Goal: Task Accomplishment & Management: Complete application form

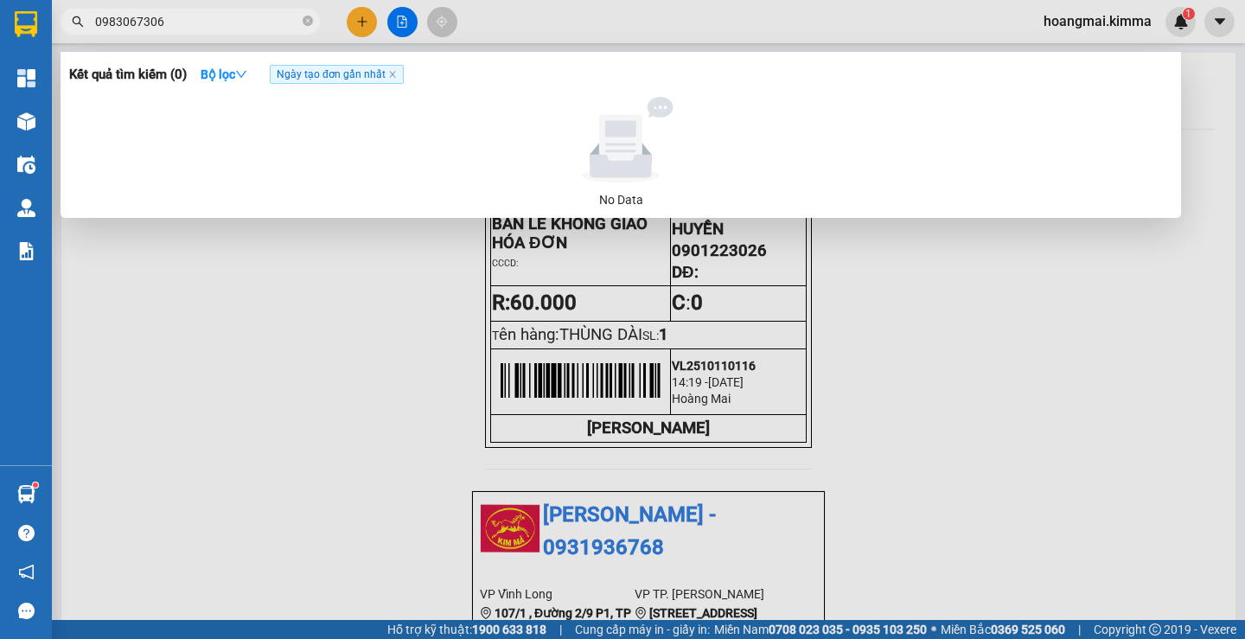
click at [249, 27] on input "0983067306" at bounding box center [197, 21] width 204 height 19
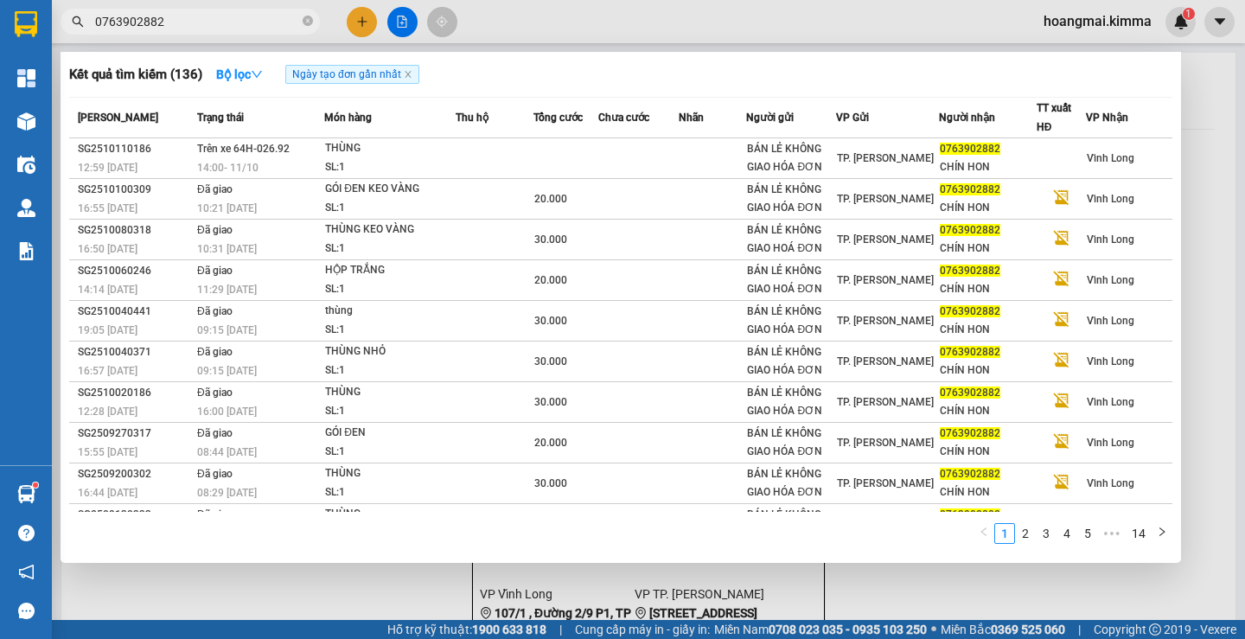
type input "0763902882"
click at [380, 603] on div at bounding box center [622, 319] width 1245 height 639
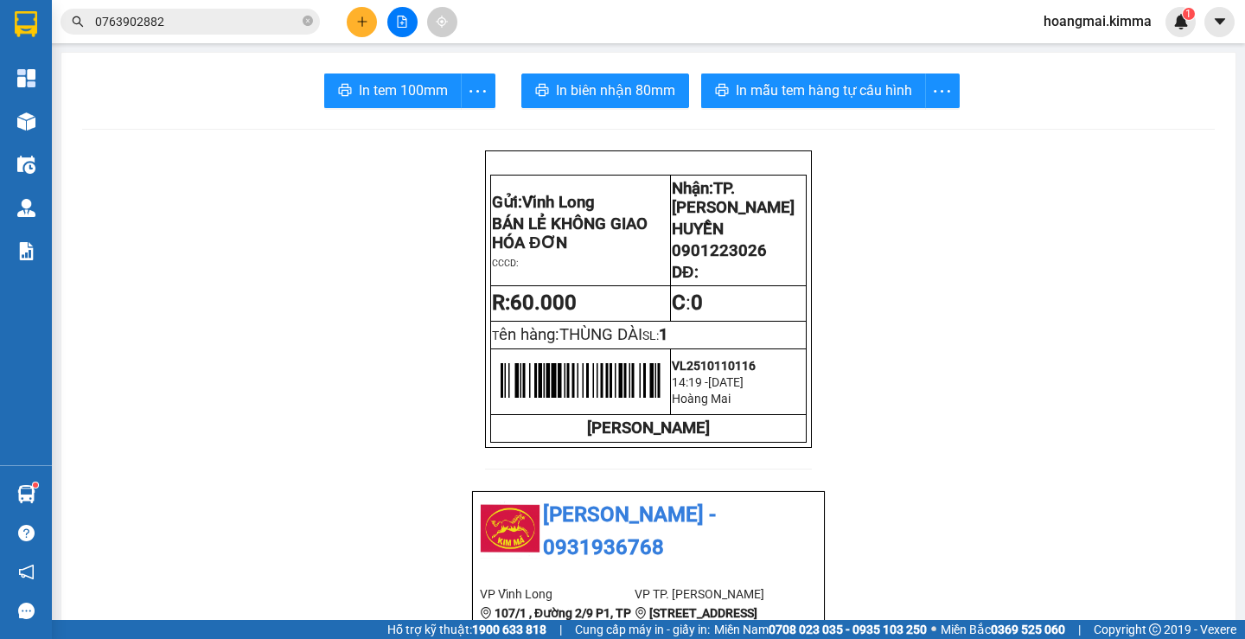
click at [360, 7] on div at bounding box center [402, 22] width 130 height 30
click at [367, 27] on icon "plus" at bounding box center [362, 22] width 12 height 12
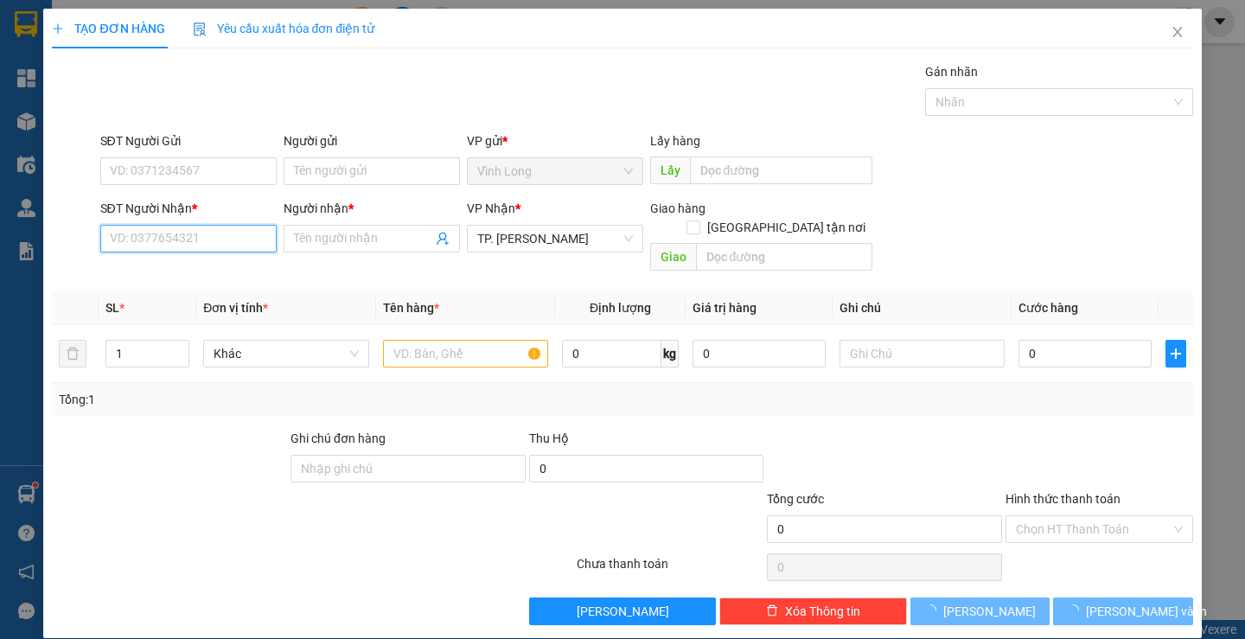
click at [174, 239] on input "SĐT Người Nhận *" at bounding box center [188, 239] width 176 height 28
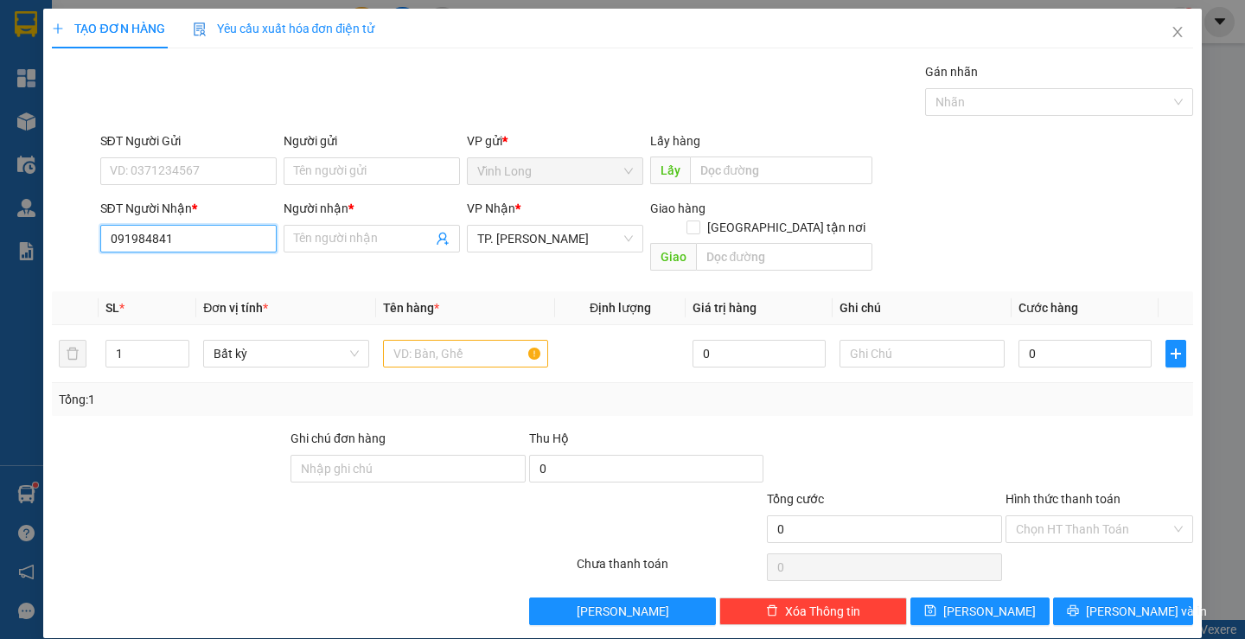
type input "0919848417"
click at [232, 272] on div "0919848417 - CHỊ TUYẾT" at bounding box center [186, 273] width 154 height 19
type input "CHỊ TUYẾT"
type input "0919848417"
drag, startPoint x: 423, startPoint y: 154, endPoint x: 412, endPoint y: 173, distance: 21.7
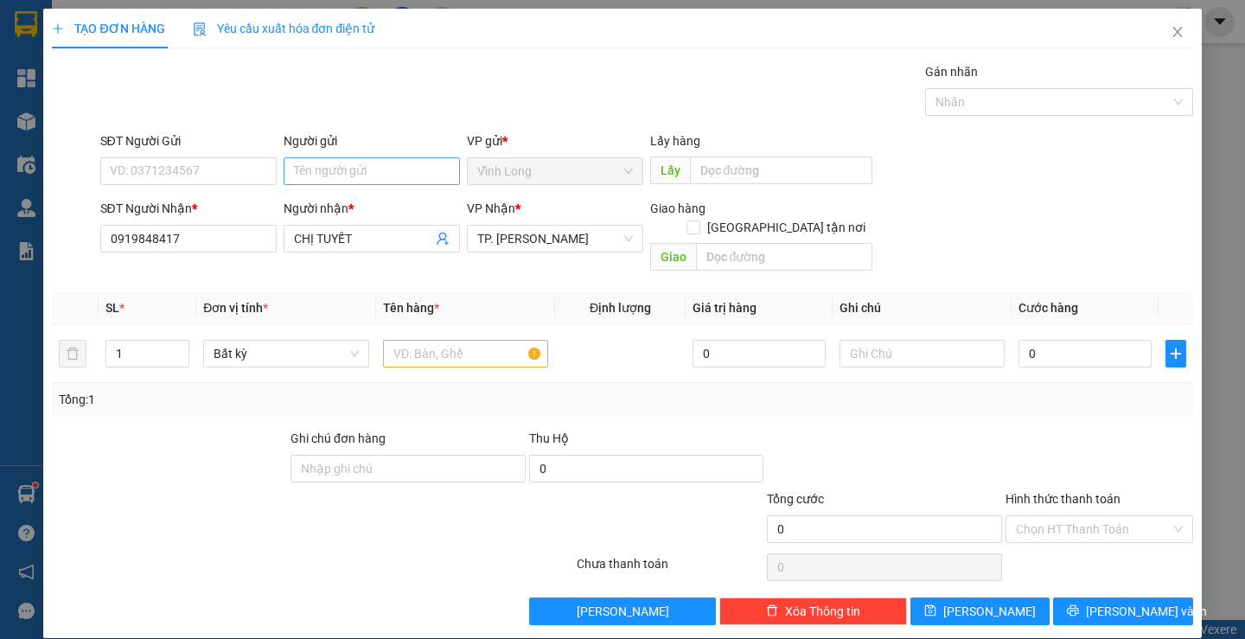
click at [422, 156] on div "Người gửi" at bounding box center [372, 144] width 176 height 26
click at [411, 175] on input "Người gửi" at bounding box center [372, 171] width 176 height 28
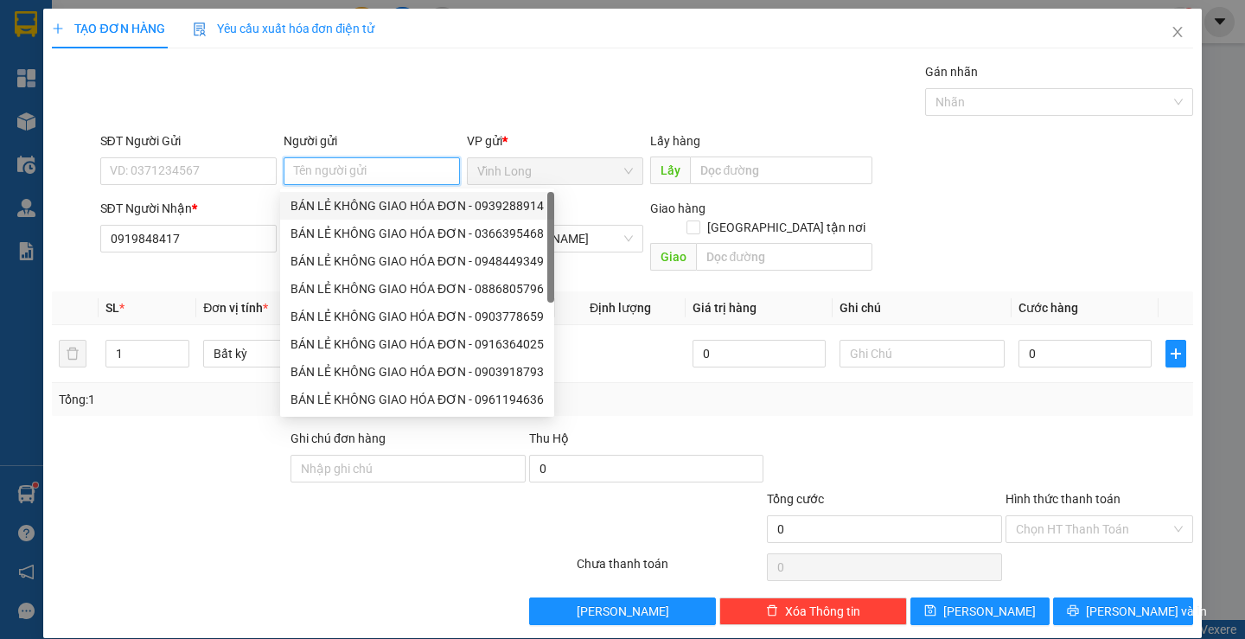
click at [363, 201] on div "BÁN LẺ KHÔNG GIAO HÓA ĐƠN - 0939288914" at bounding box center [416, 205] width 253 height 19
type input "0939288914"
type input "BÁN LẺ KHÔNG GIAO HÓA ĐƠN"
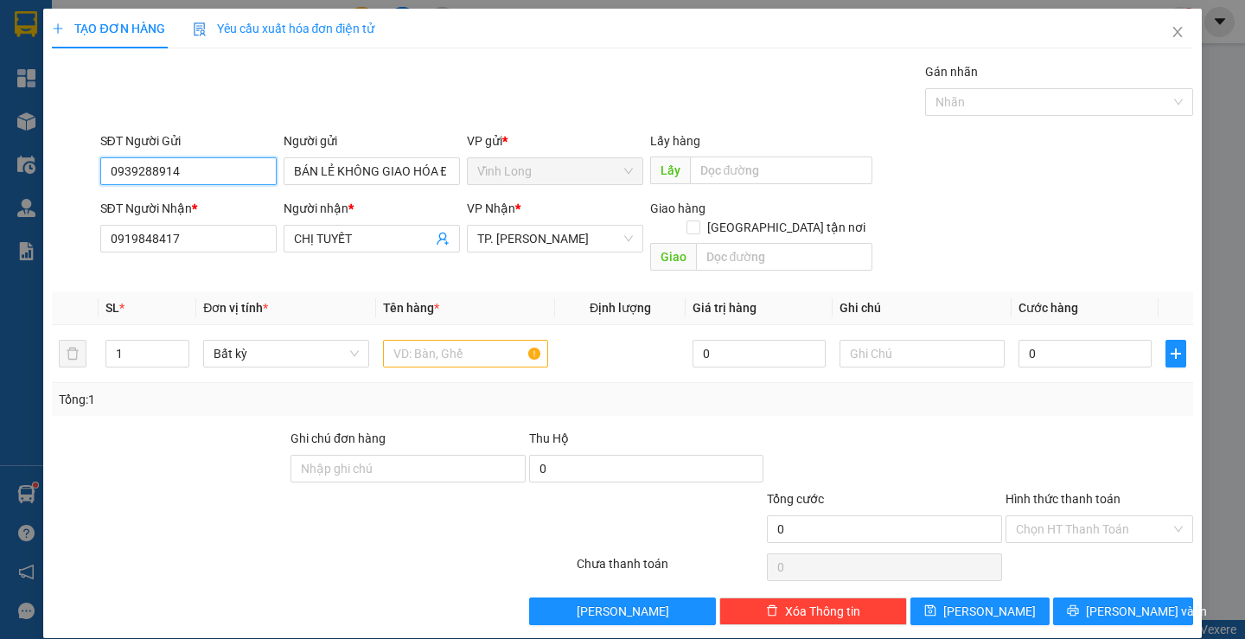
click at [245, 174] on input "0939288914" at bounding box center [188, 171] width 176 height 28
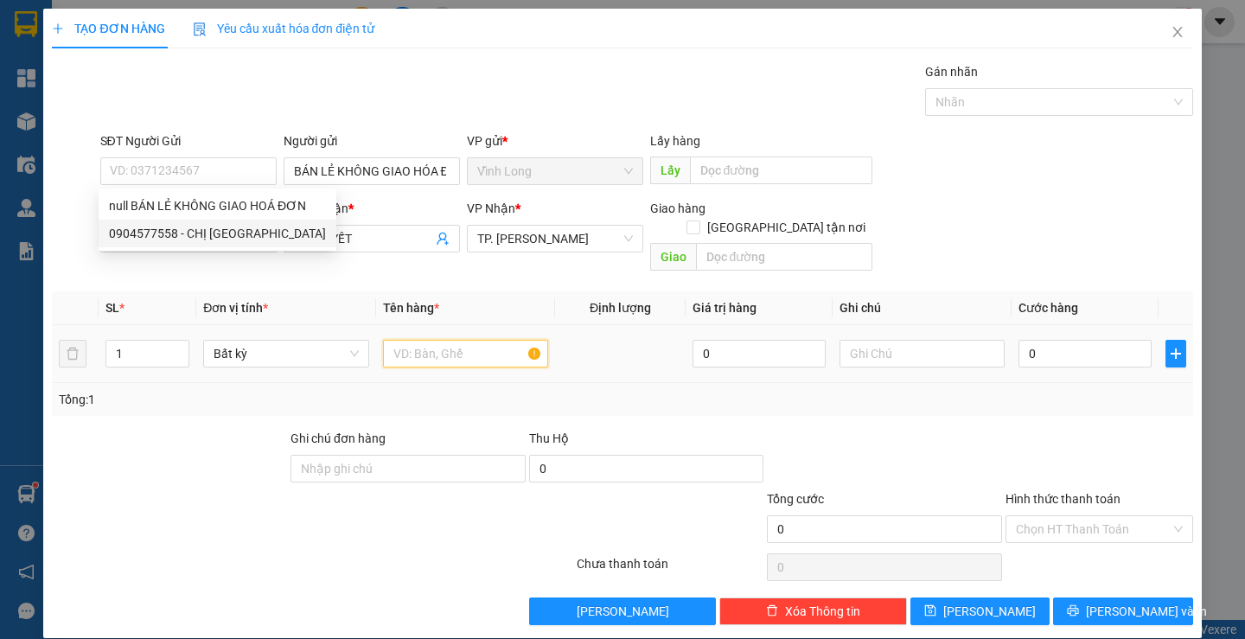
drag, startPoint x: 418, startPoint y: 328, endPoint x: 633, endPoint y: 320, distance: 215.4
click at [431, 340] on input "text" at bounding box center [465, 354] width 165 height 28
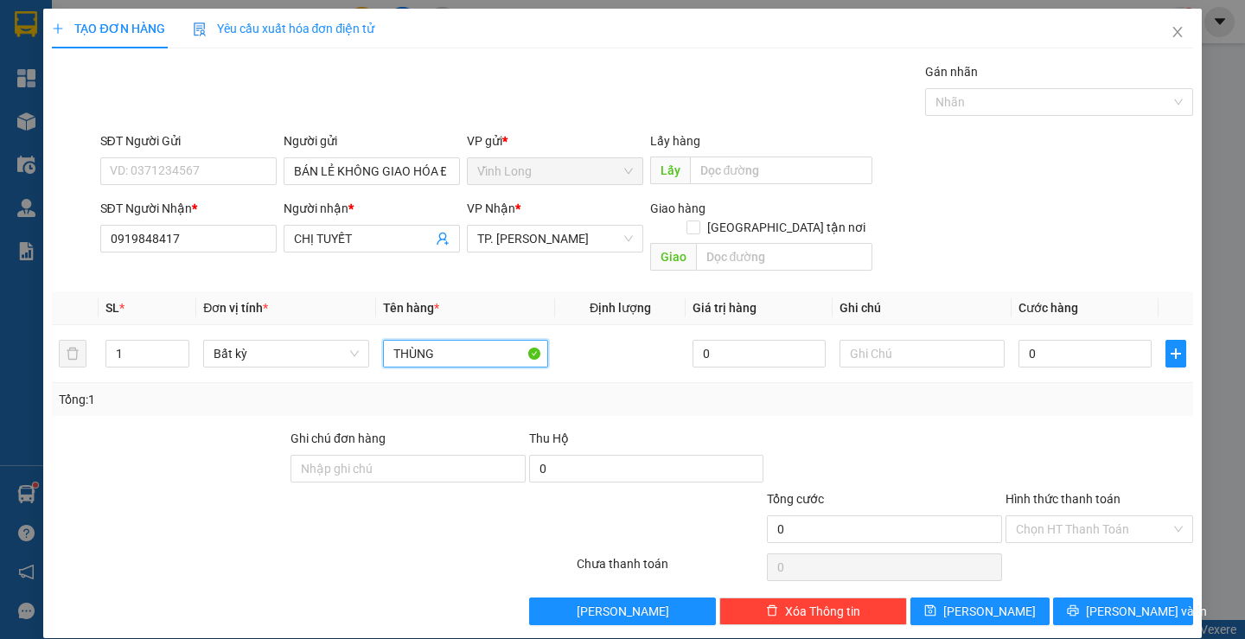
type input "THÙNG"
type input "THƯ"
type input "4"
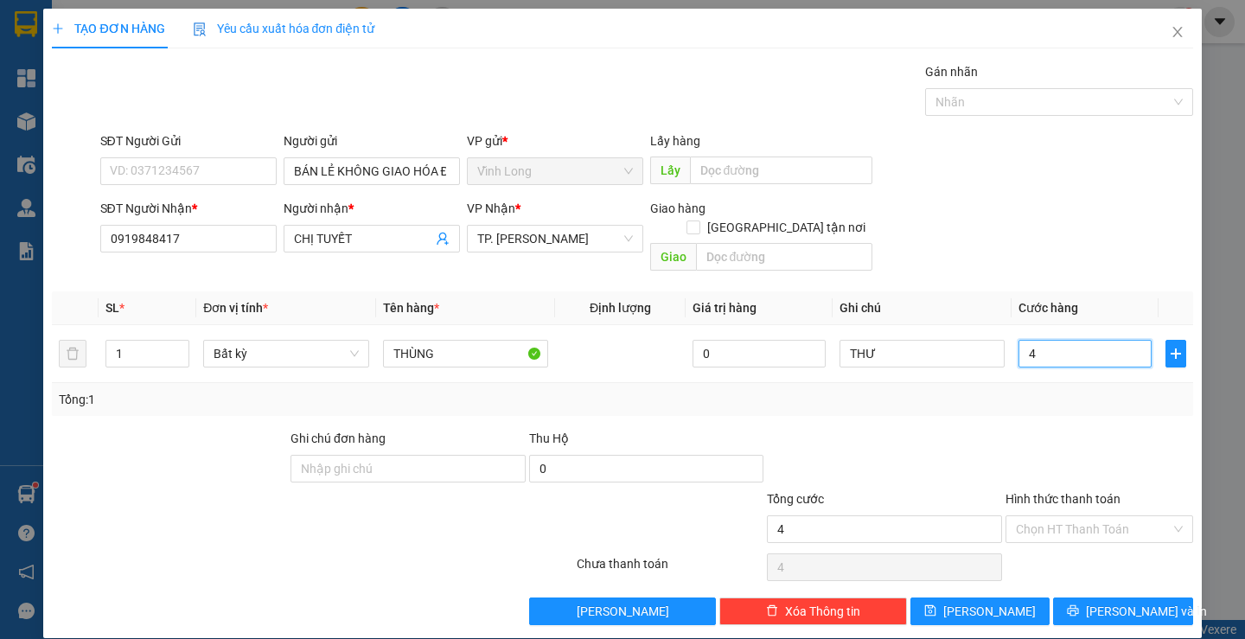
type input "40"
type input "40.000"
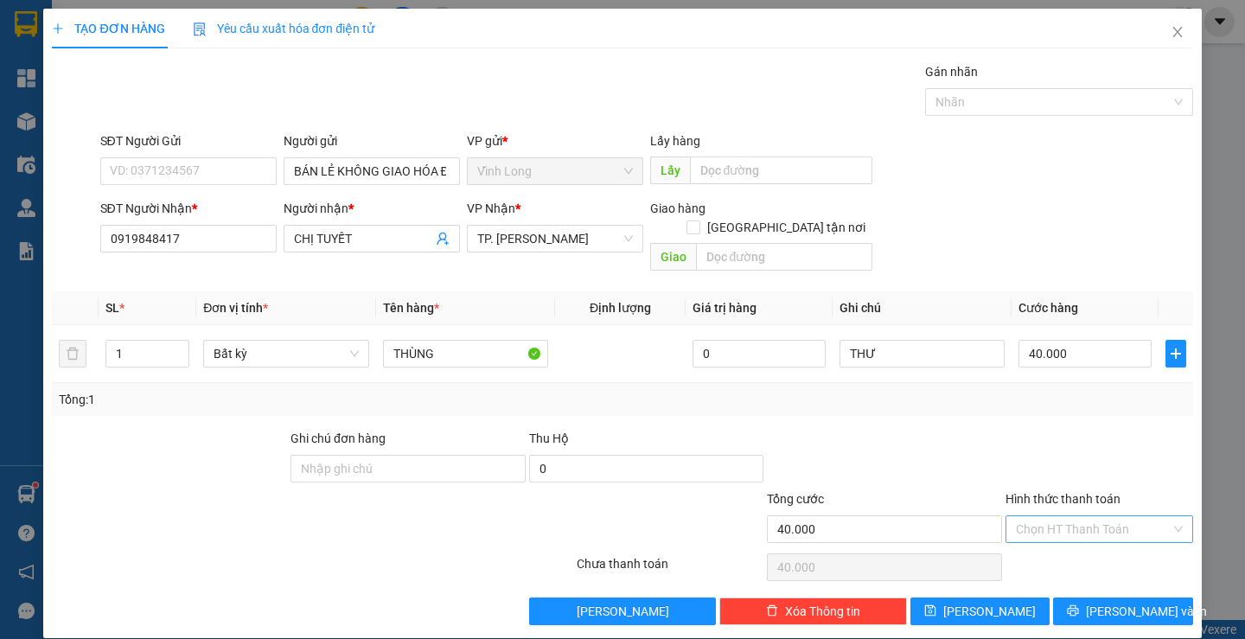
click at [1051, 516] on input "Hình thức thanh toán" at bounding box center [1093, 529] width 155 height 26
click at [1085, 541] on div "Tại văn phòng" at bounding box center [1088, 544] width 164 height 19
type input "0"
click at [1100, 602] on span "[PERSON_NAME] và In" at bounding box center [1146, 611] width 121 height 19
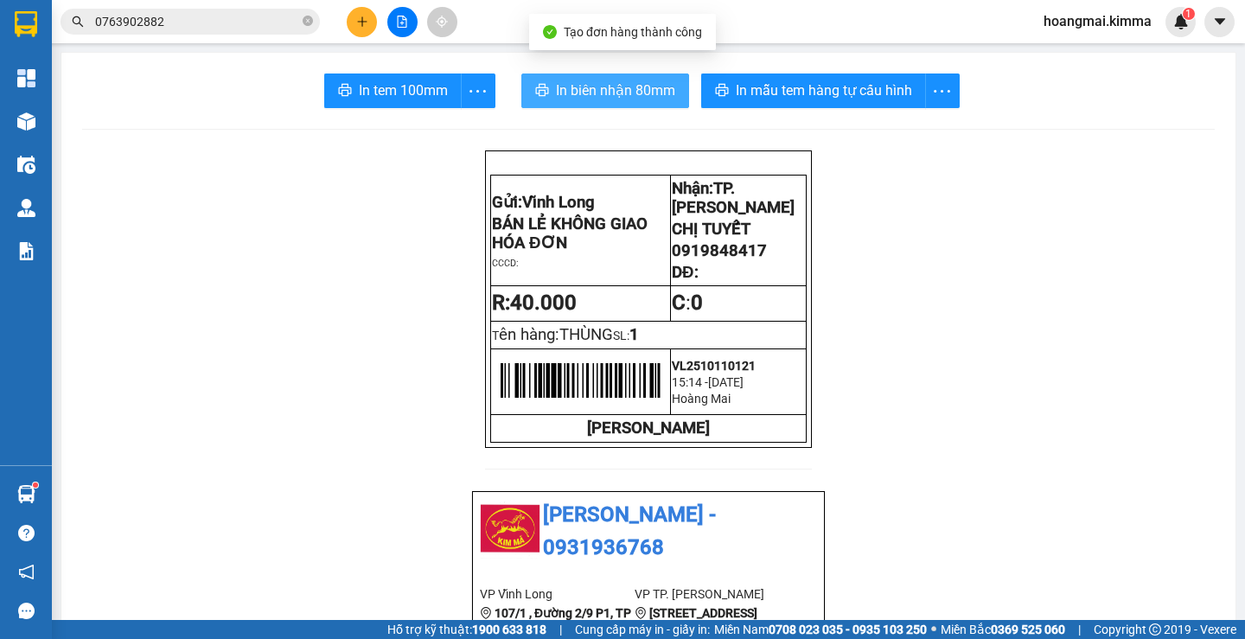
click at [597, 89] on span "In biên nhận 80mm" at bounding box center [615, 91] width 119 height 22
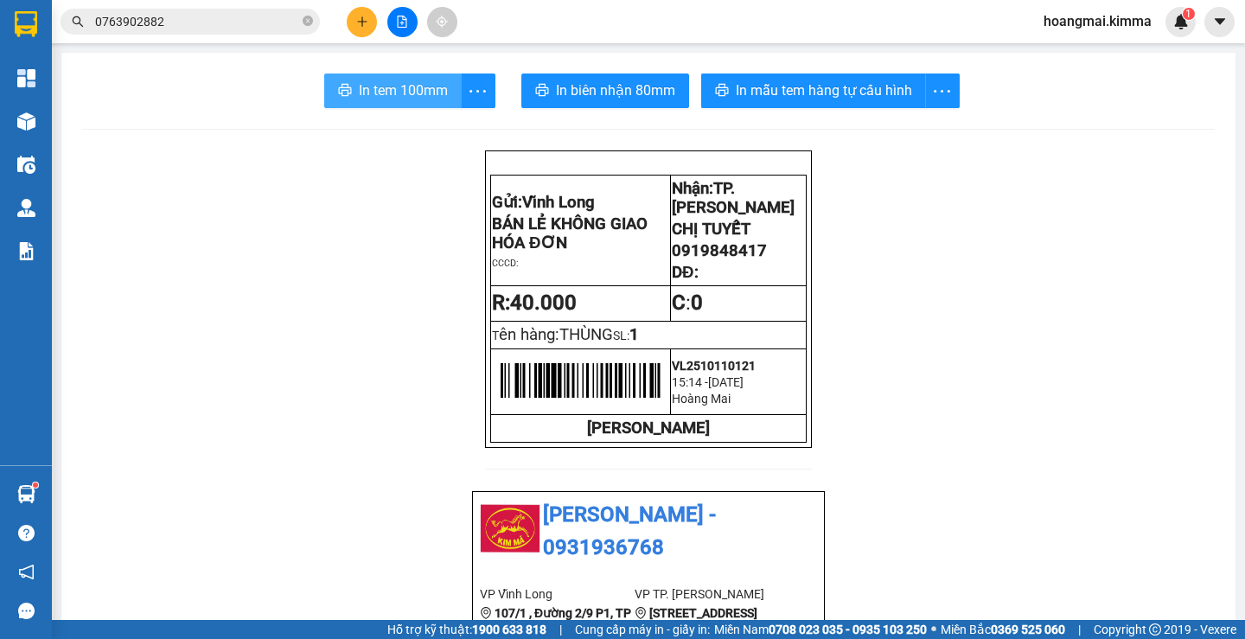
drag, startPoint x: 369, startPoint y: 95, endPoint x: 877, endPoint y: 165, distance: 512.3
click at [373, 94] on span "In tem 100mm" at bounding box center [403, 91] width 89 height 22
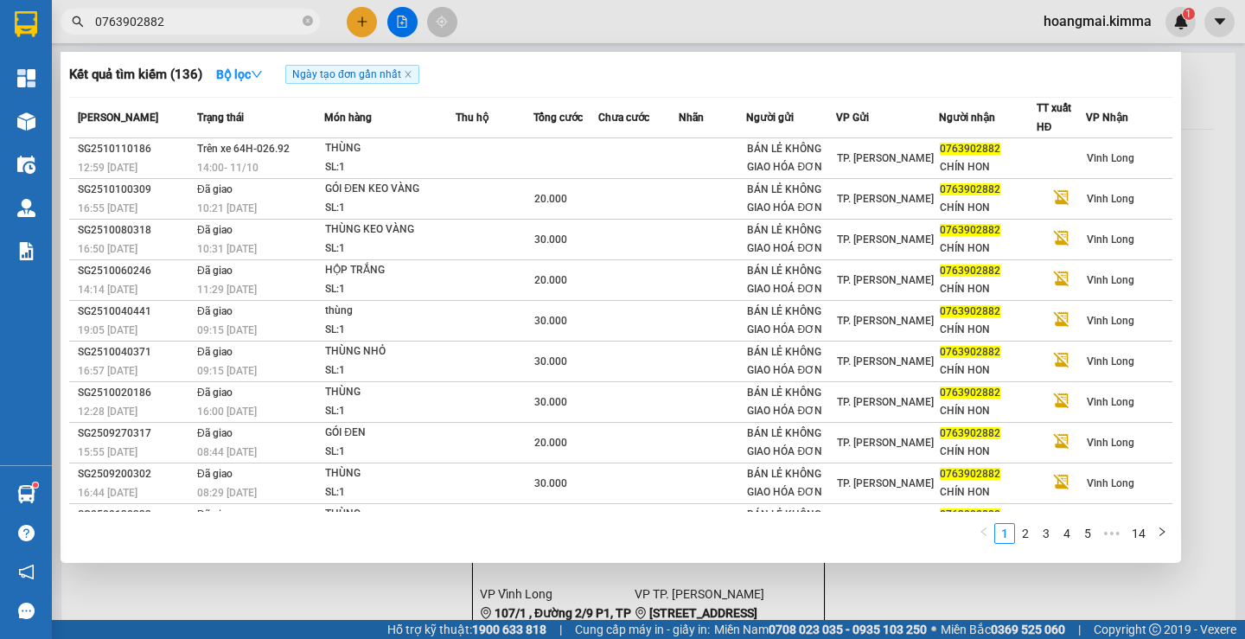
click at [179, 21] on input "0763902882" at bounding box center [197, 21] width 204 height 19
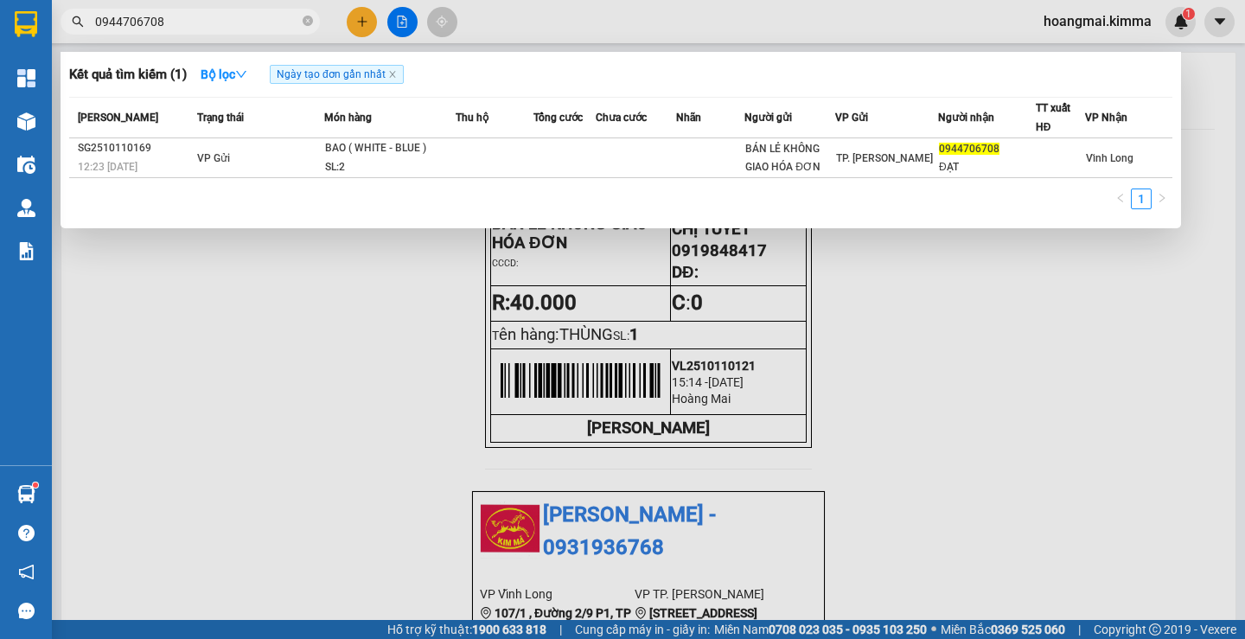
type input "0944706708"
click at [359, 24] on div at bounding box center [622, 319] width 1245 height 639
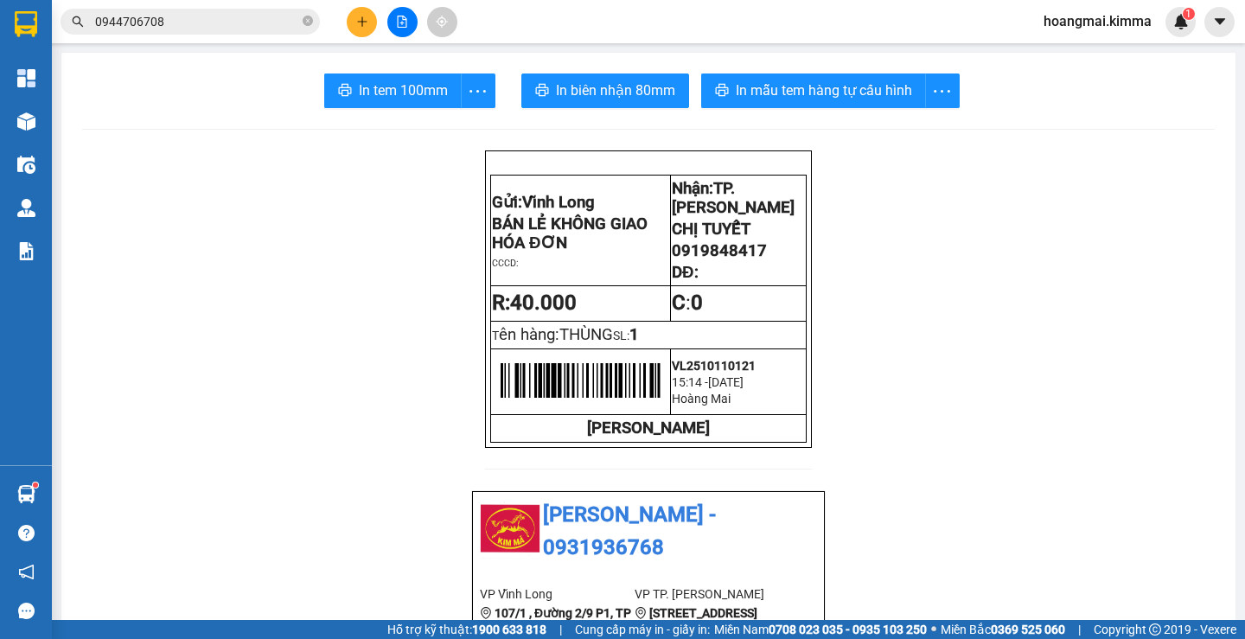
click at [360, 20] on icon "plus" at bounding box center [362, 22] width 12 height 12
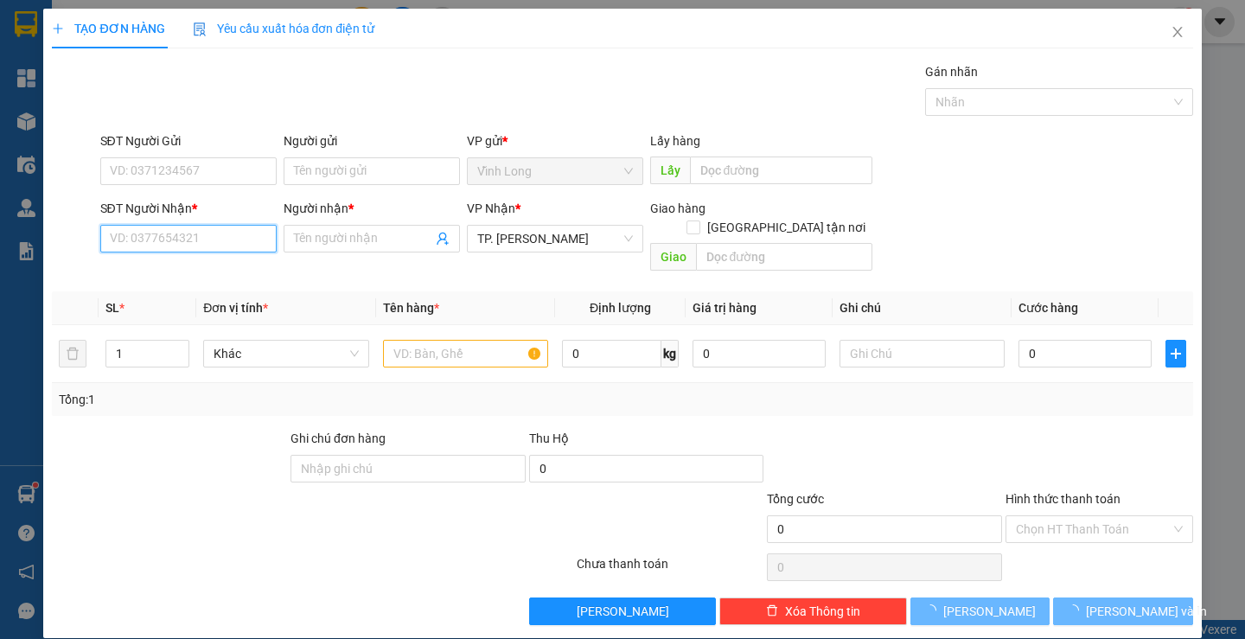
click at [227, 239] on input "SĐT Người Nhận *" at bounding box center [188, 239] width 176 height 28
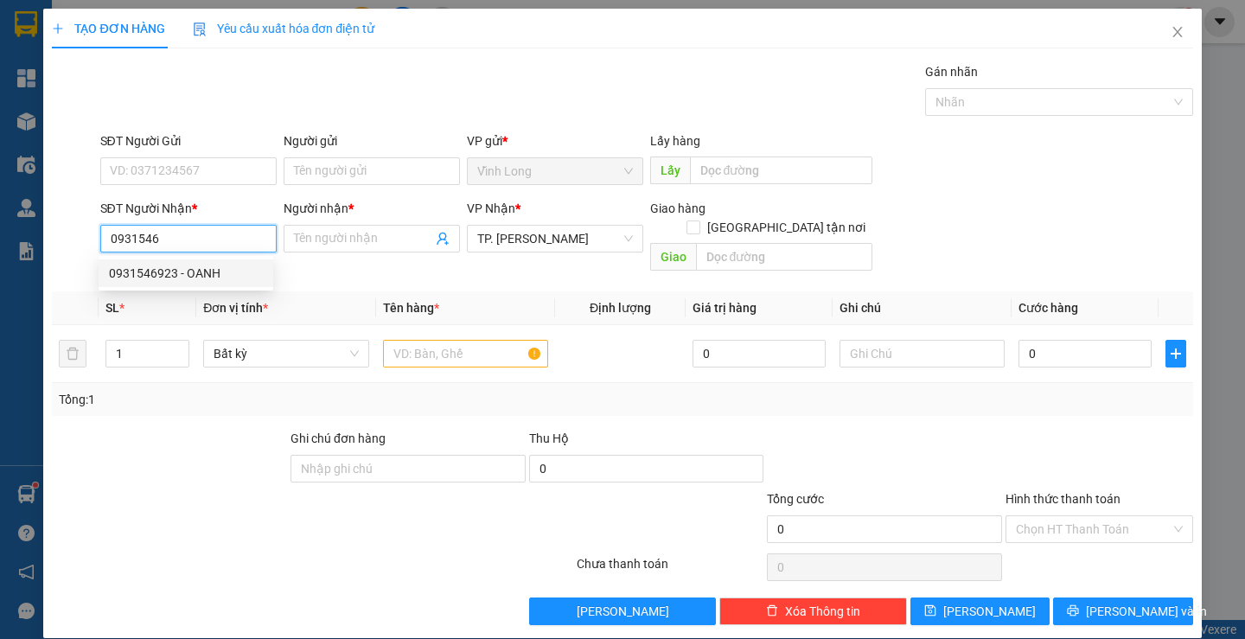
click at [185, 266] on div "0931546923 - OANH" at bounding box center [186, 273] width 154 height 19
type input "0931546923"
type input "OANH"
type input "0931546923"
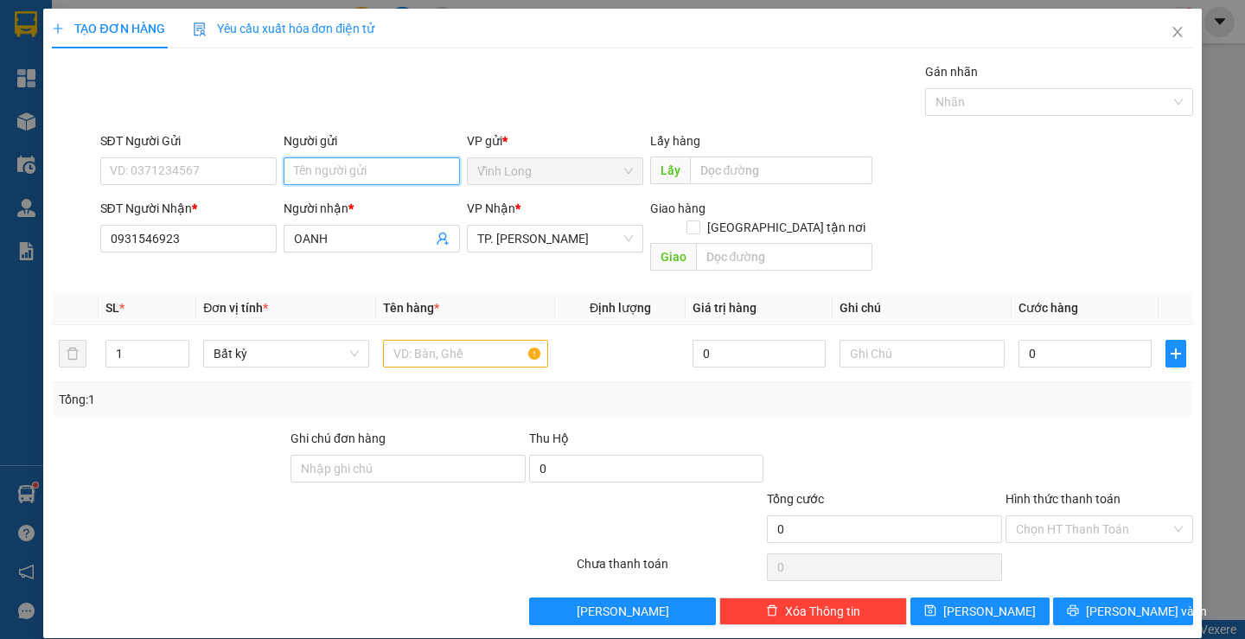
click at [348, 176] on input "Người gửi" at bounding box center [372, 171] width 176 height 28
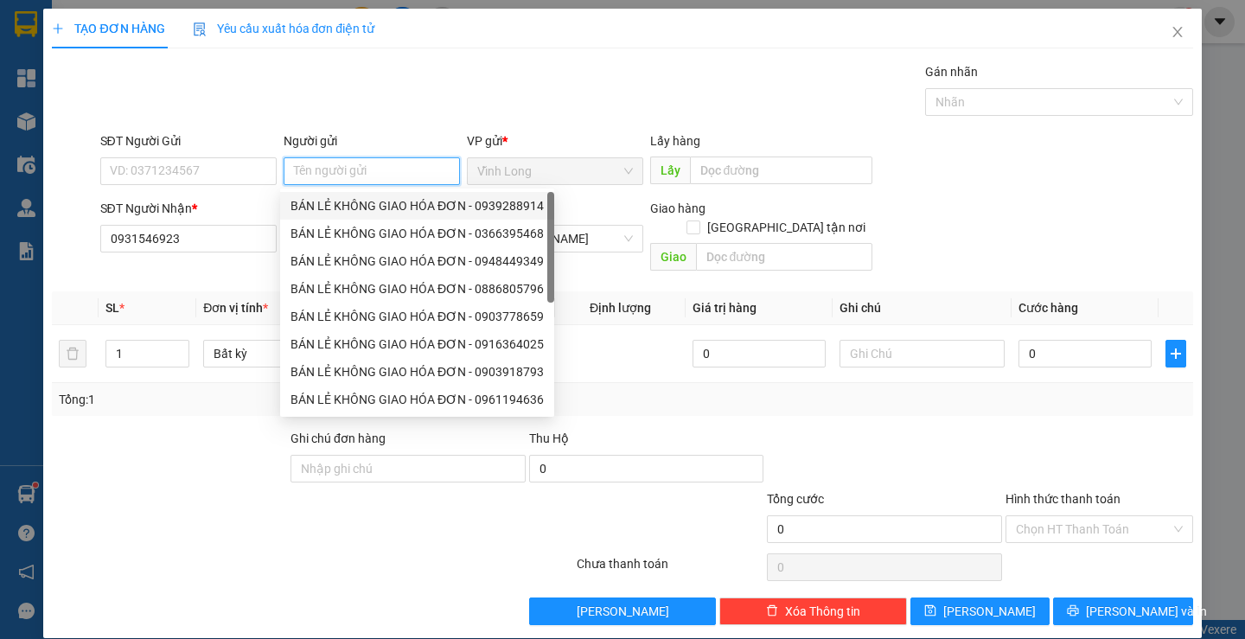
drag, startPoint x: 375, startPoint y: 205, endPoint x: 207, endPoint y: 202, distance: 167.7
click at [374, 206] on div "BÁN LẺ KHÔNG GIAO HÓA ĐƠN - 0939288914" at bounding box center [416, 205] width 253 height 19
type input "0939288914"
type input "BÁN LẺ KHÔNG GIAO HÓA ĐƠN"
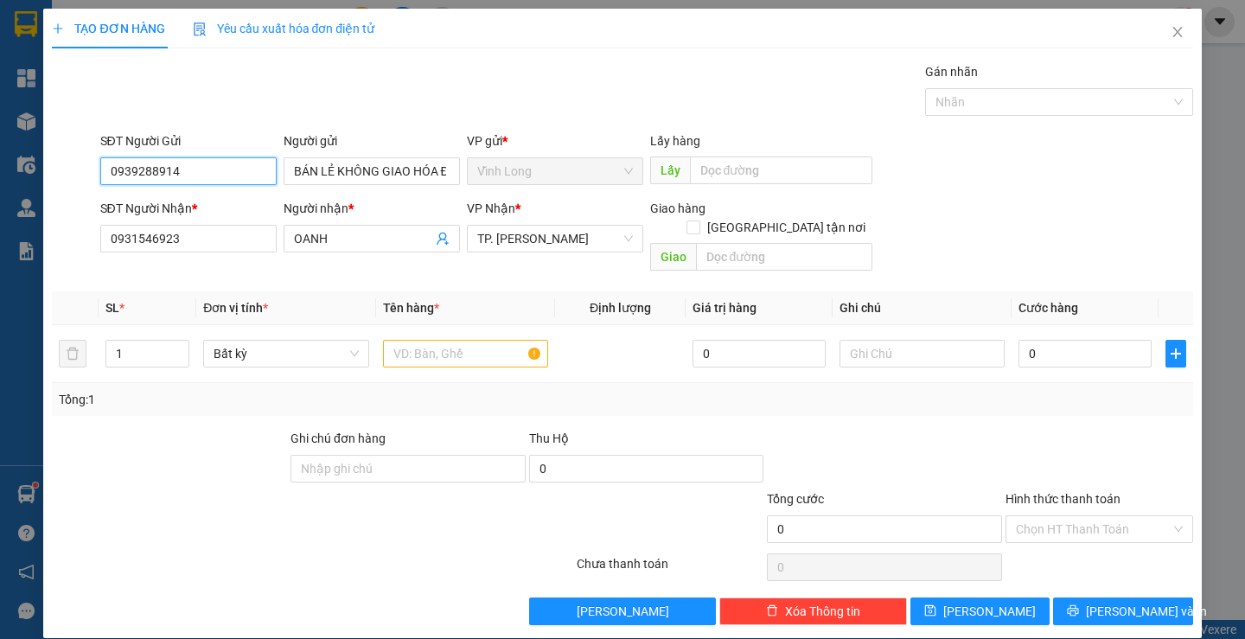
click at [220, 177] on input "0939288914" at bounding box center [188, 171] width 176 height 28
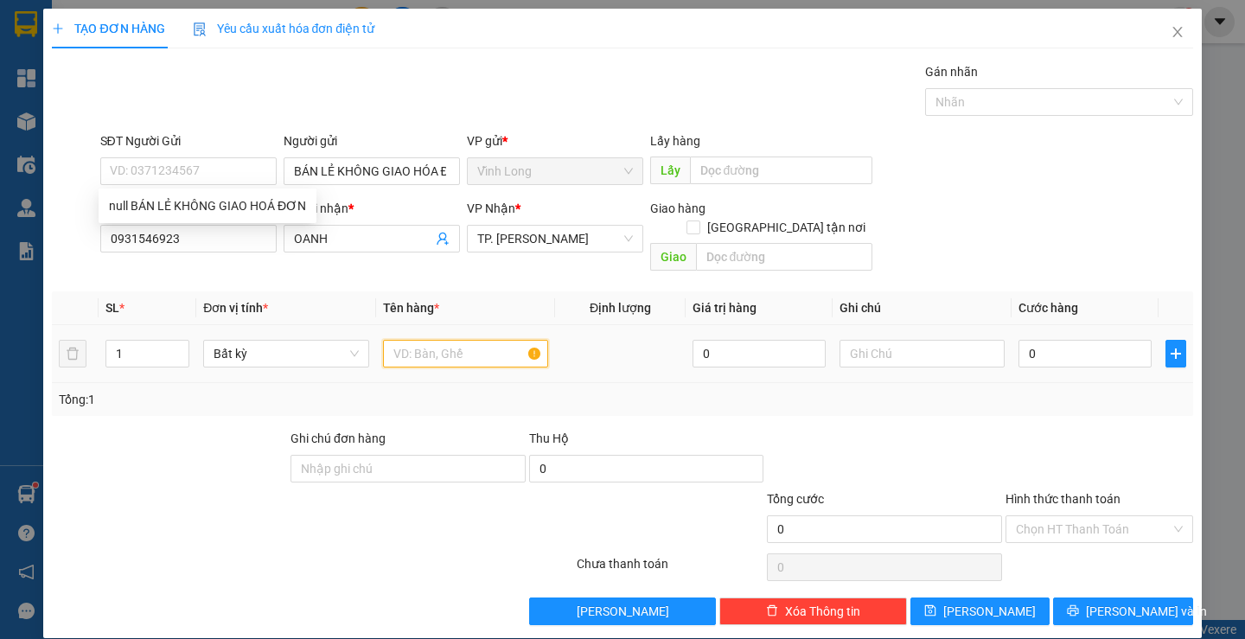
click at [454, 340] on input "text" at bounding box center [465, 354] width 165 height 28
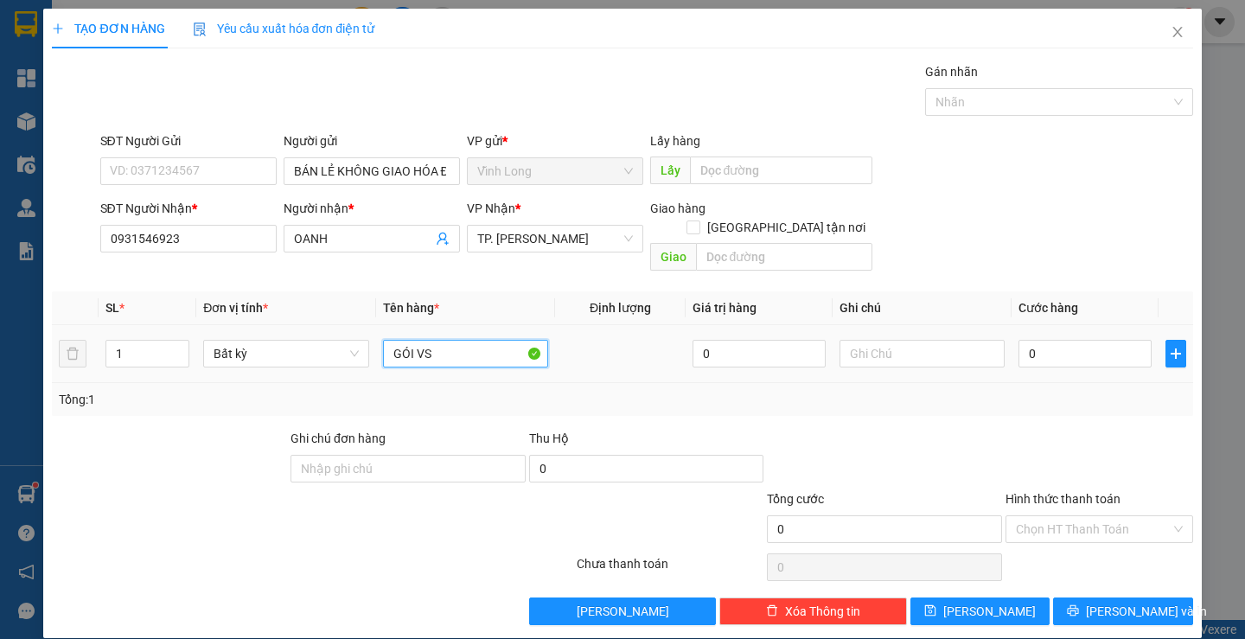
type input "GÓI VS"
type input "THƯ"
type input "3"
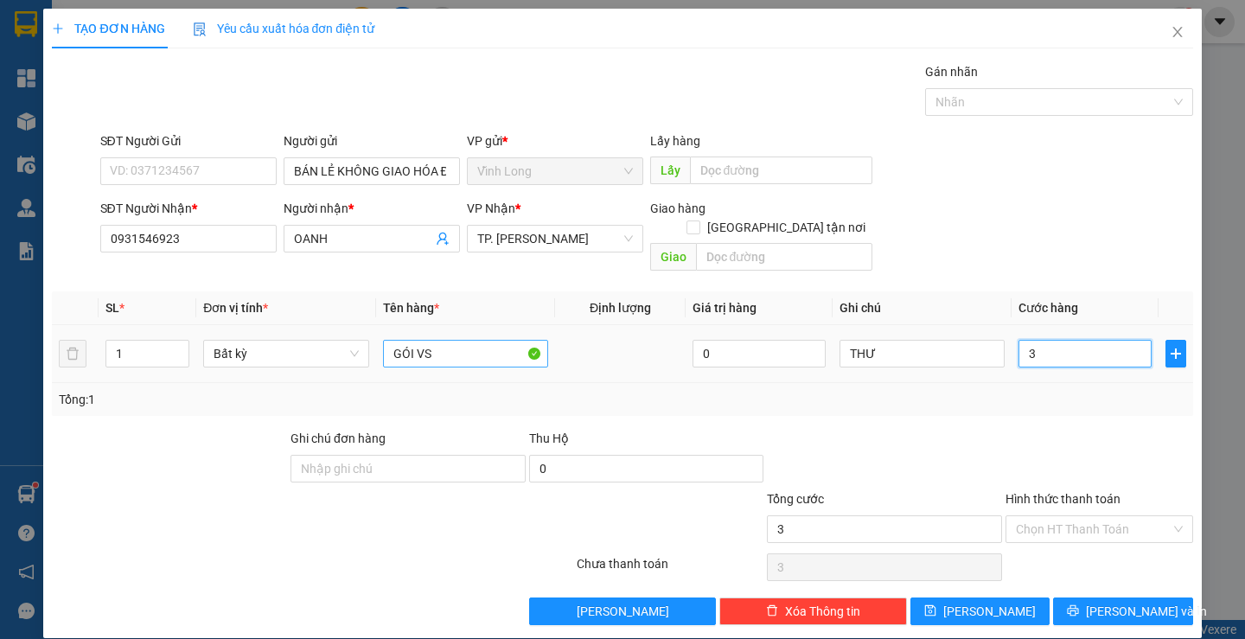
type input "30"
type input "30.000"
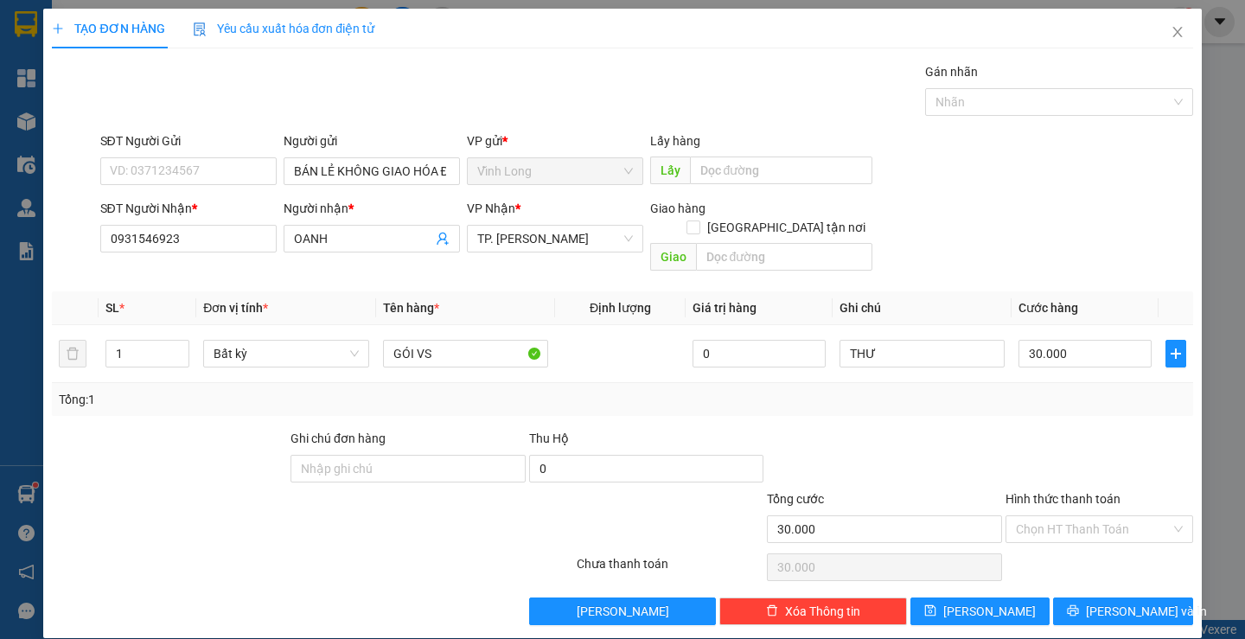
click at [1081, 492] on label "Hình thức thanh toán" at bounding box center [1062, 499] width 115 height 14
click at [1081, 516] on input "Hình thức thanh toán" at bounding box center [1093, 529] width 155 height 26
drag, startPoint x: 1082, startPoint y: 515, endPoint x: 1073, endPoint y: 533, distance: 20.5
click at [1082, 516] on input "Hình thức thanh toán" at bounding box center [1093, 529] width 155 height 26
click at [1074, 537] on div "Tại văn phòng" at bounding box center [1088, 544] width 164 height 19
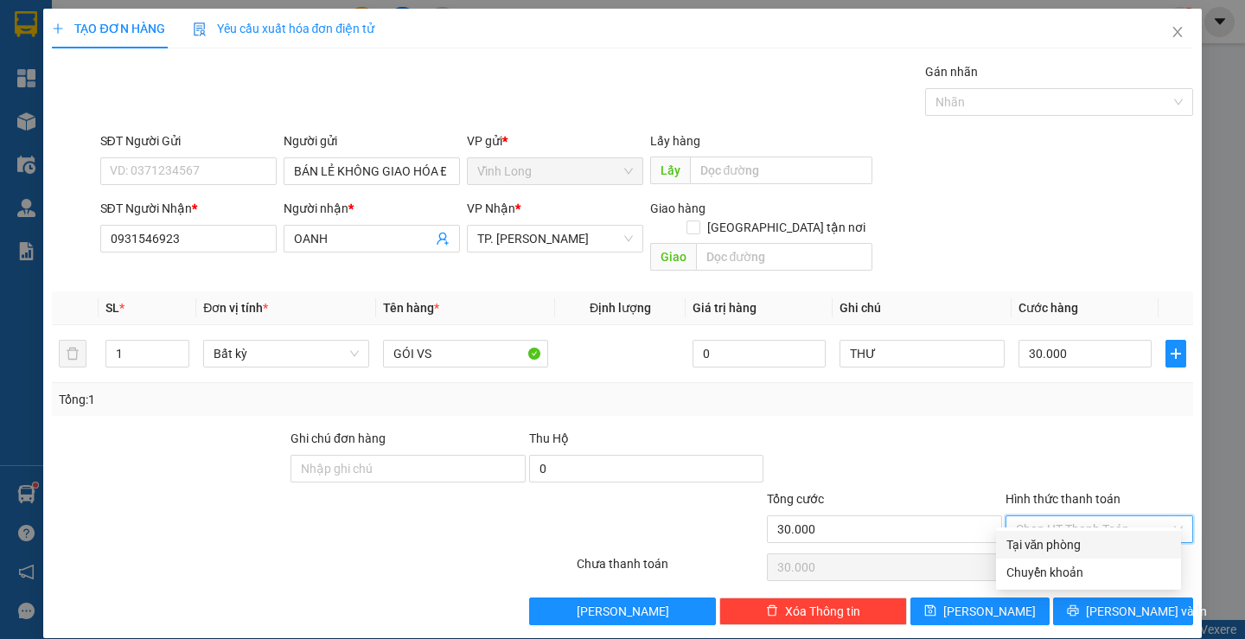
type input "0"
click at [1097, 576] on div "Transit Pickup Surcharge Ids Transit Deliver Surcharge Ids Transit Deliver Surc…" at bounding box center [622, 343] width 1140 height 563
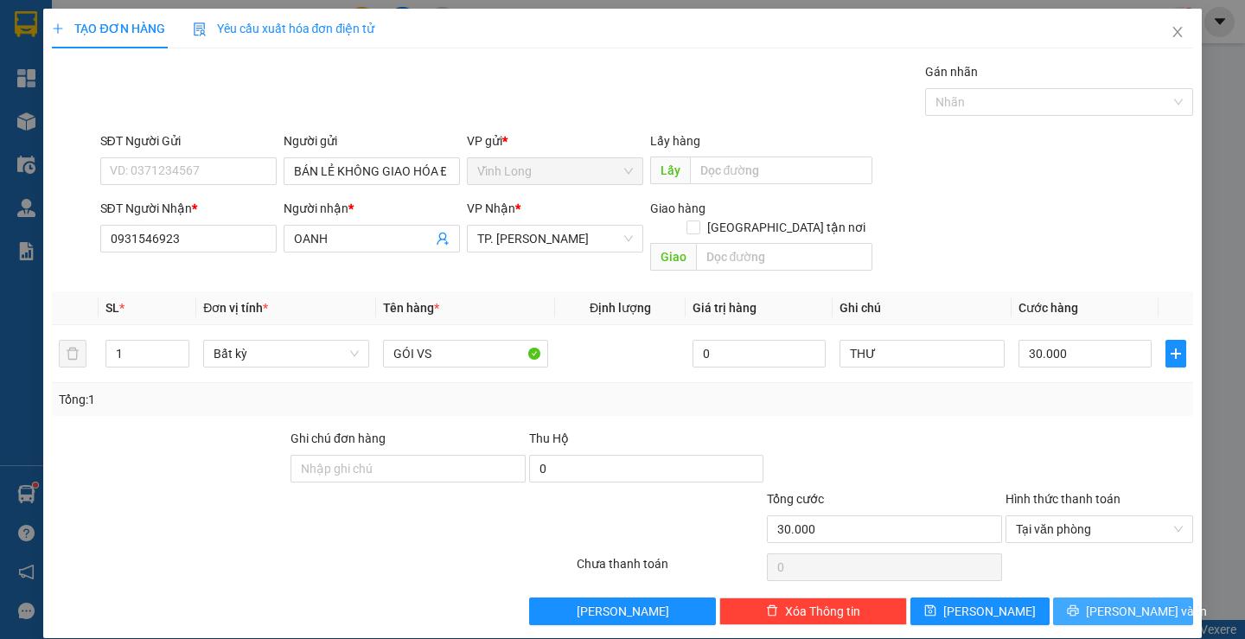
click at [1079, 604] on icon "printer" at bounding box center [1073, 610] width 12 height 12
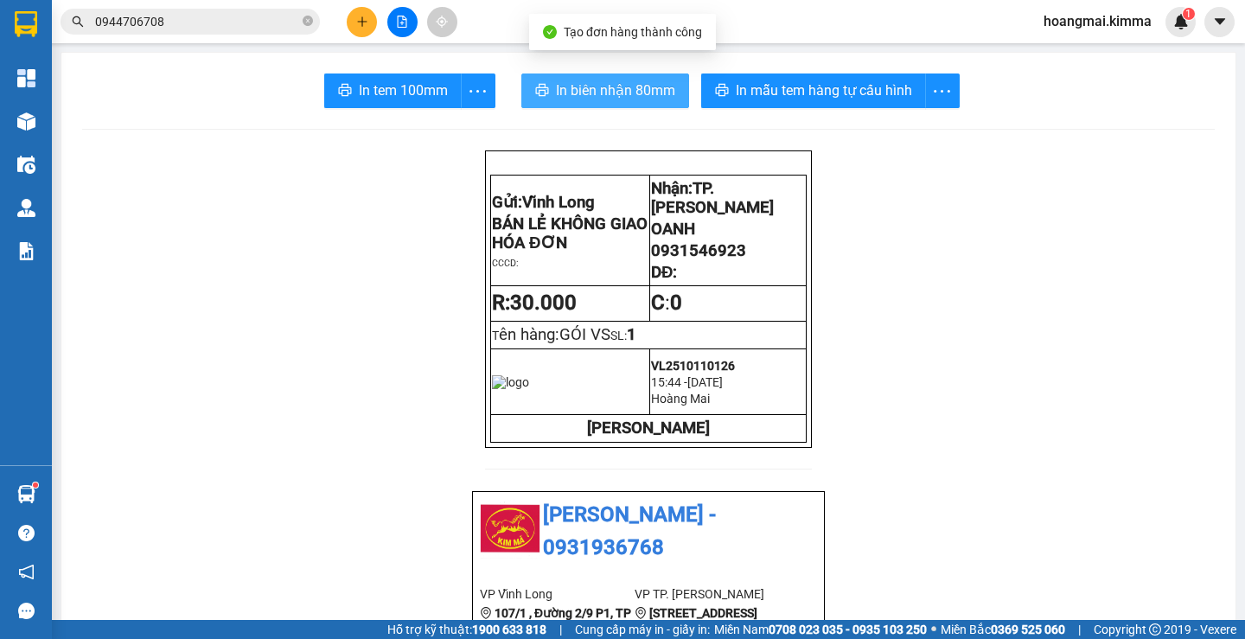
click at [594, 79] on button "In biên nhận 80mm" at bounding box center [605, 90] width 168 height 35
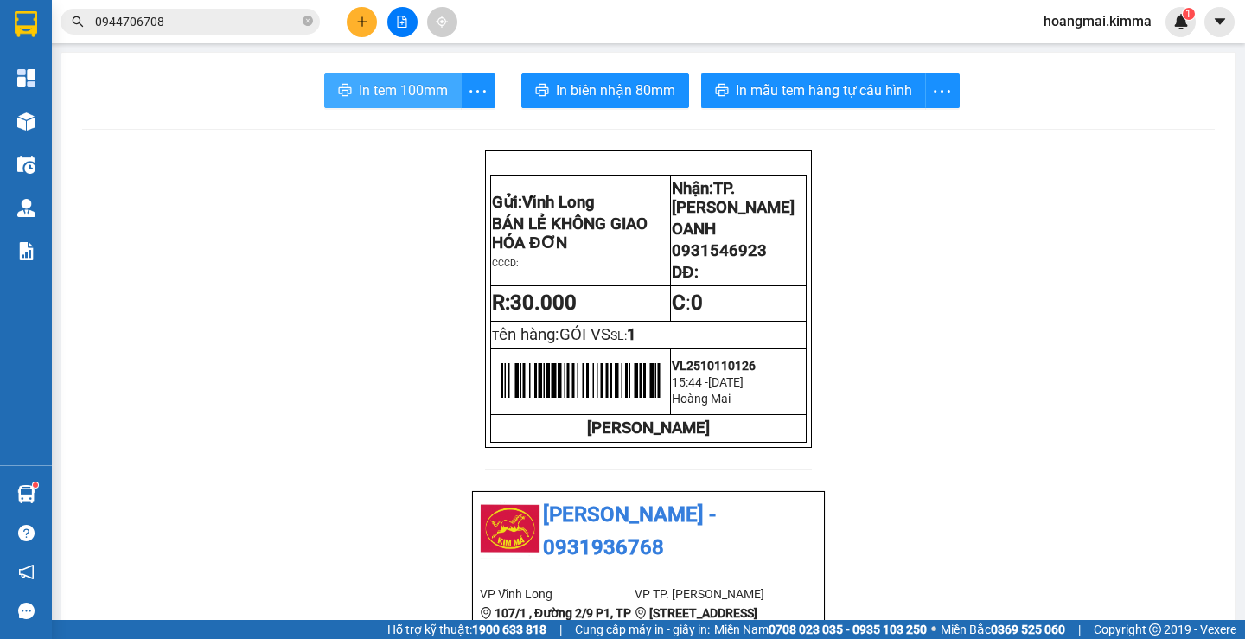
click at [359, 97] on span "In tem 100mm" at bounding box center [403, 91] width 89 height 22
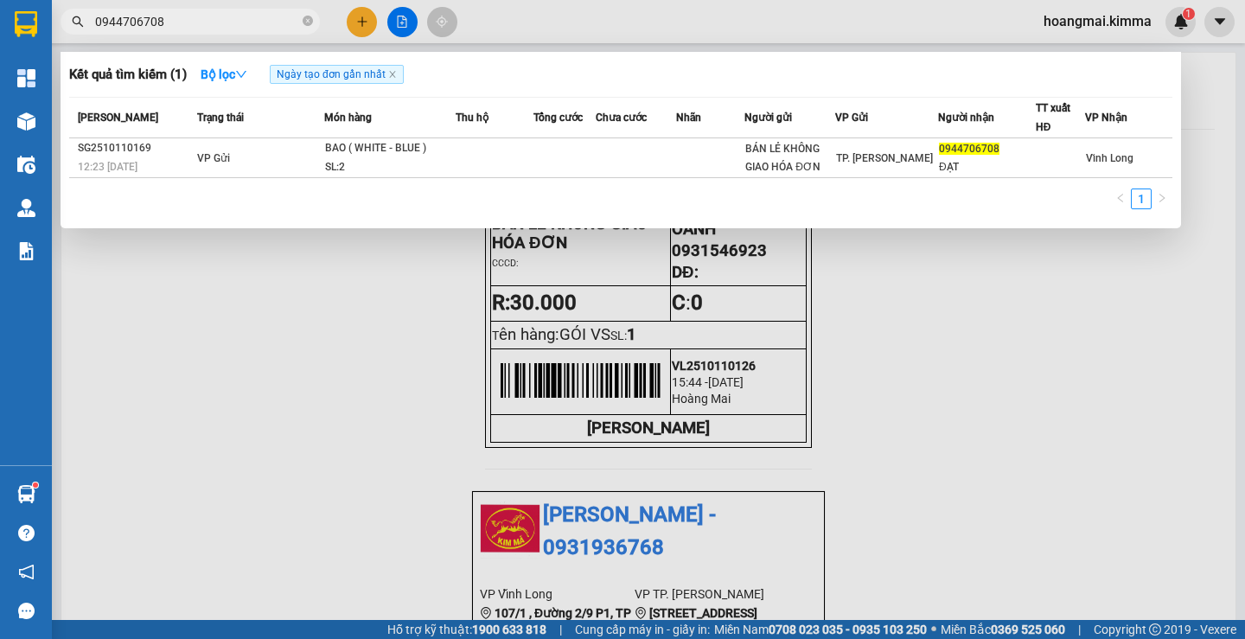
click at [220, 27] on input "0944706708" at bounding box center [197, 21] width 204 height 19
click at [220, 28] on input "0944706708" at bounding box center [197, 21] width 204 height 19
click at [507, 387] on div at bounding box center [622, 319] width 1245 height 639
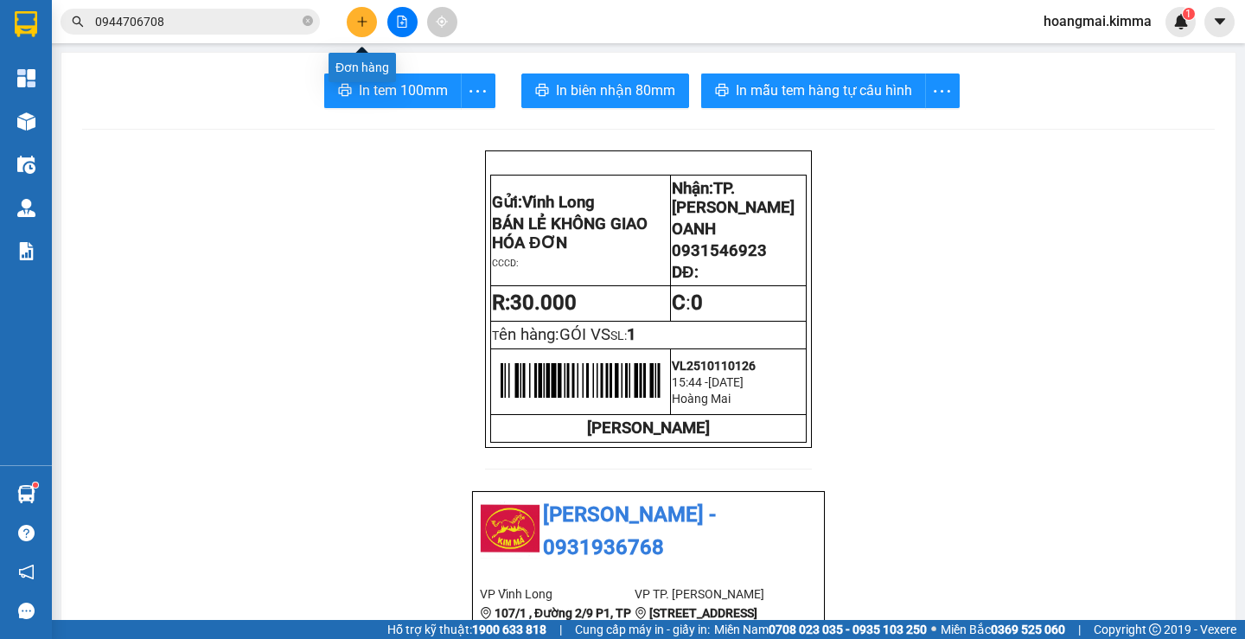
click at [367, 20] on icon "plus" at bounding box center [362, 22] width 12 height 12
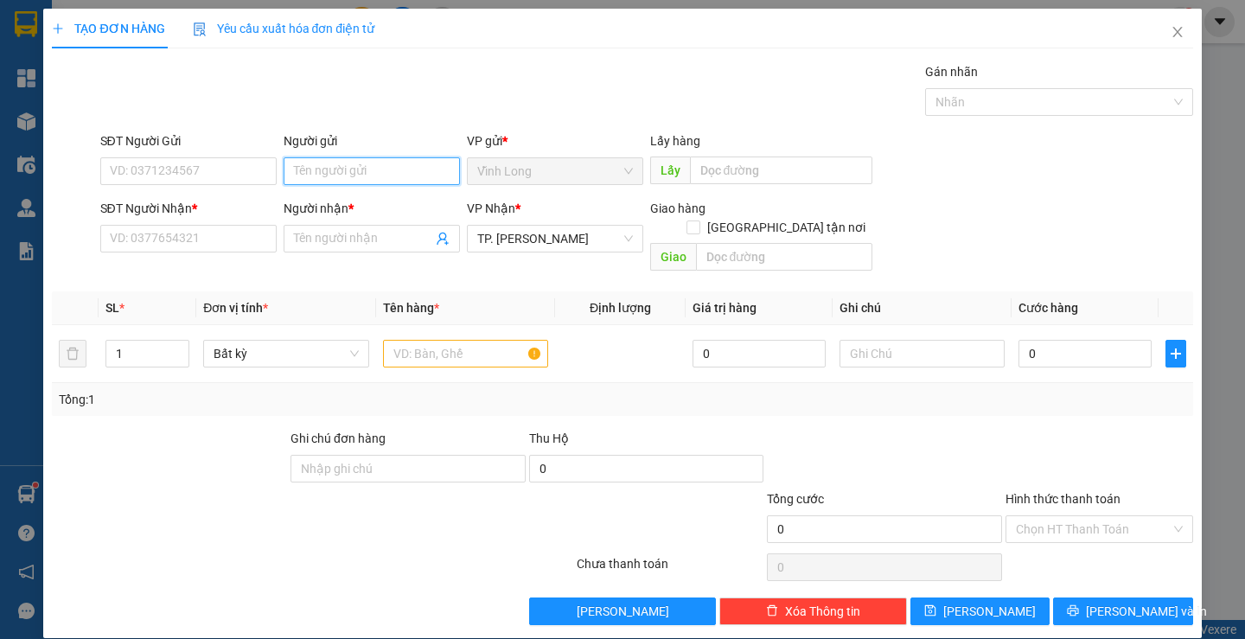
click at [359, 163] on input "Người gửi" at bounding box center [372, 171] width 176 height 28
drag, startPoint x: 351, startPoint y: 169, endPoint x: 252, endPoint y: 215, distance: 109.5
click at [252, 215] on form "SĐT Người Gửi VD: 0371234567 Người gửi TOANF TOANF VP gửi * [PERSON_NAME] Lấy h…" at bounding box center [622, 204] width 1140 height 147
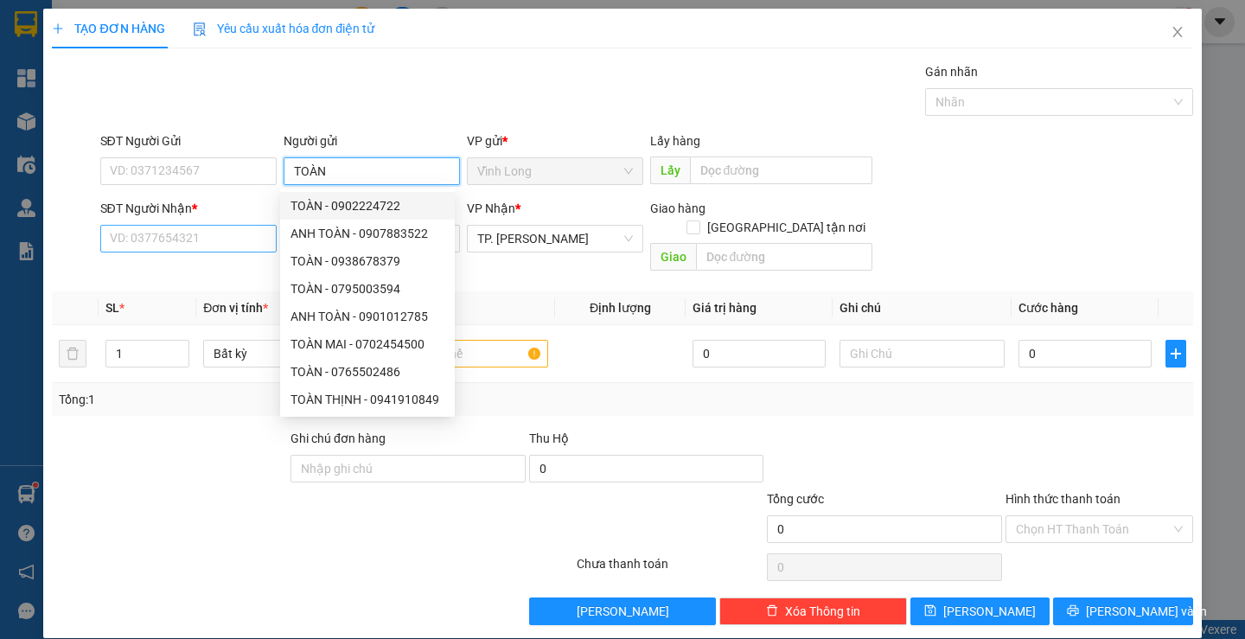
type input "TOÀN"
click at [214, 233] on input "SĐT Người Nhận *" at bounding box center [188, 239] width 176 height 28
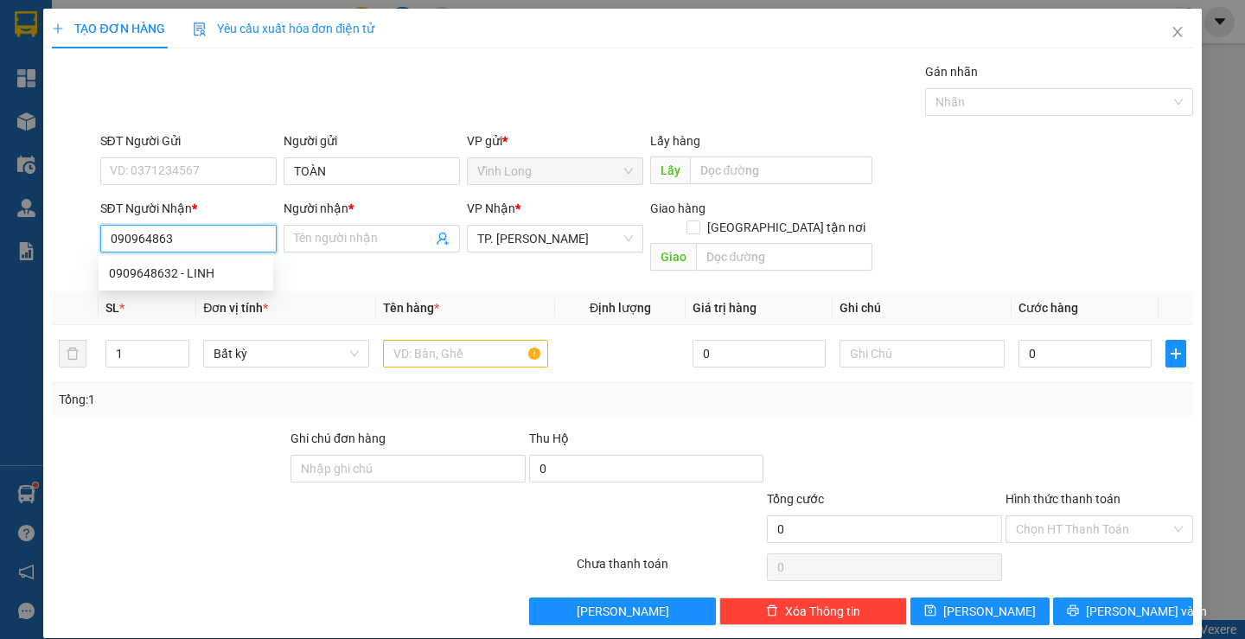
type input "0909648632"
click at [207, 271] on div "0909648632 - LINH" at bounding box center [186, 273] width 154 height 19
type input "LINH"
type input "0909648632"
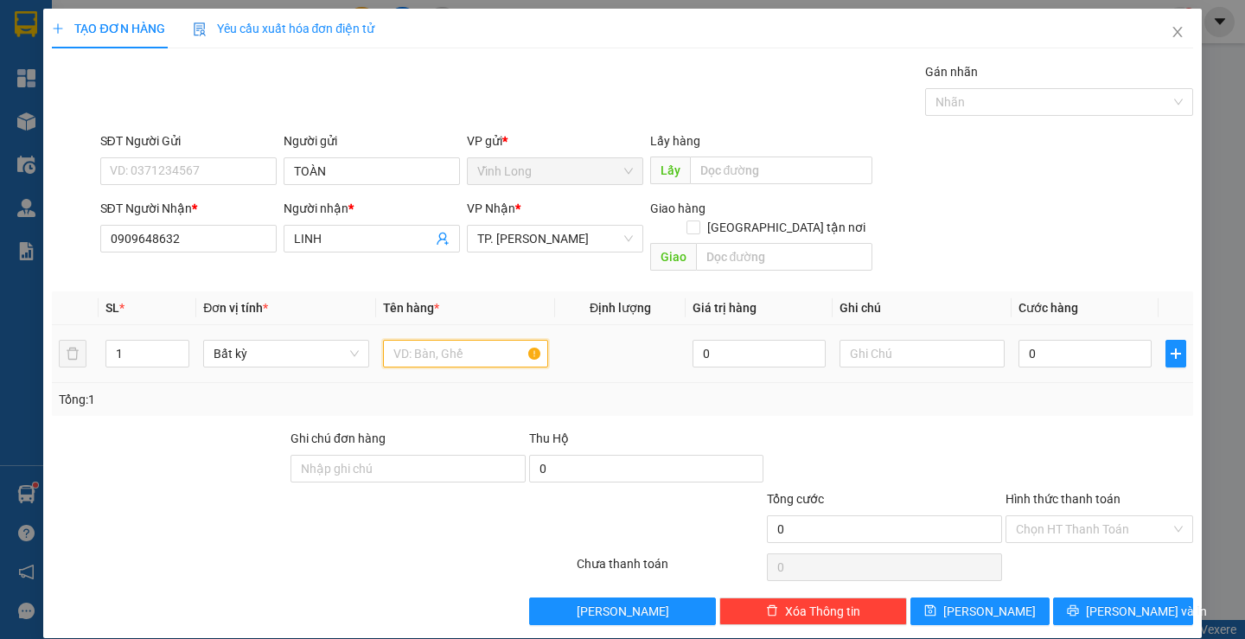
click at [402, 340] on input "text" at bounding box center [465, 354] width 165 height 28
type input "GÓI VS"
click at [863, 347] on input "text" at bounding box center [921, 354] width 165 height 28
type input "H"
click at [1043, 340] on input "0" at bounding box center [1084, 354] width 133 height 28
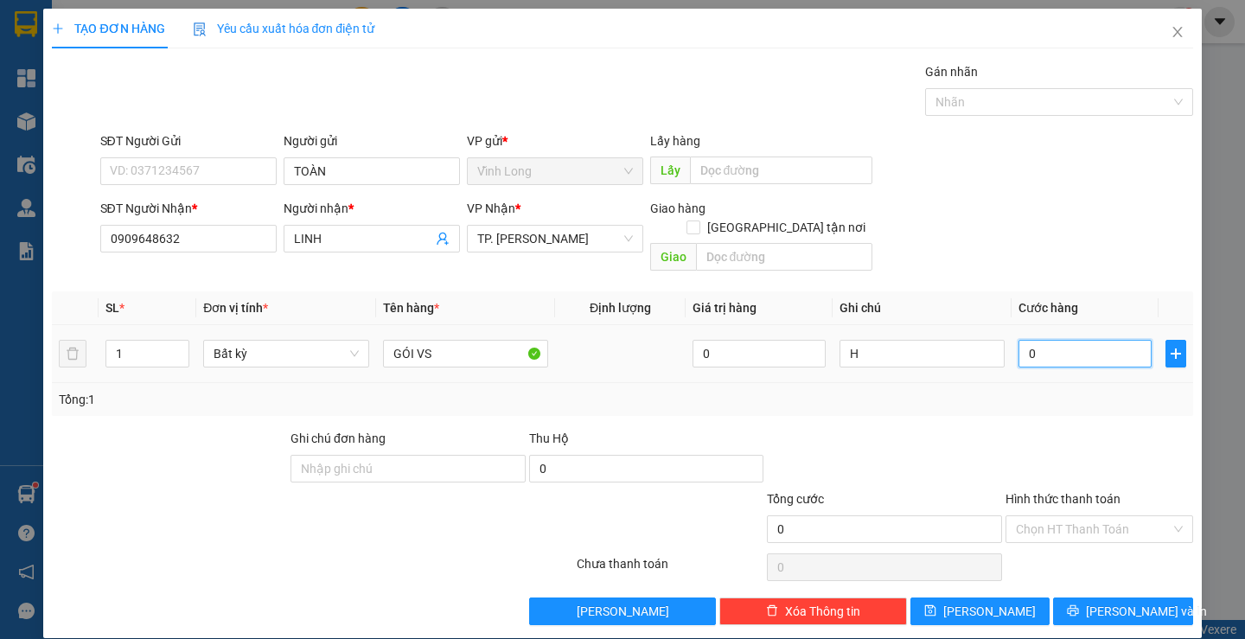
type input "2"
type input "20"
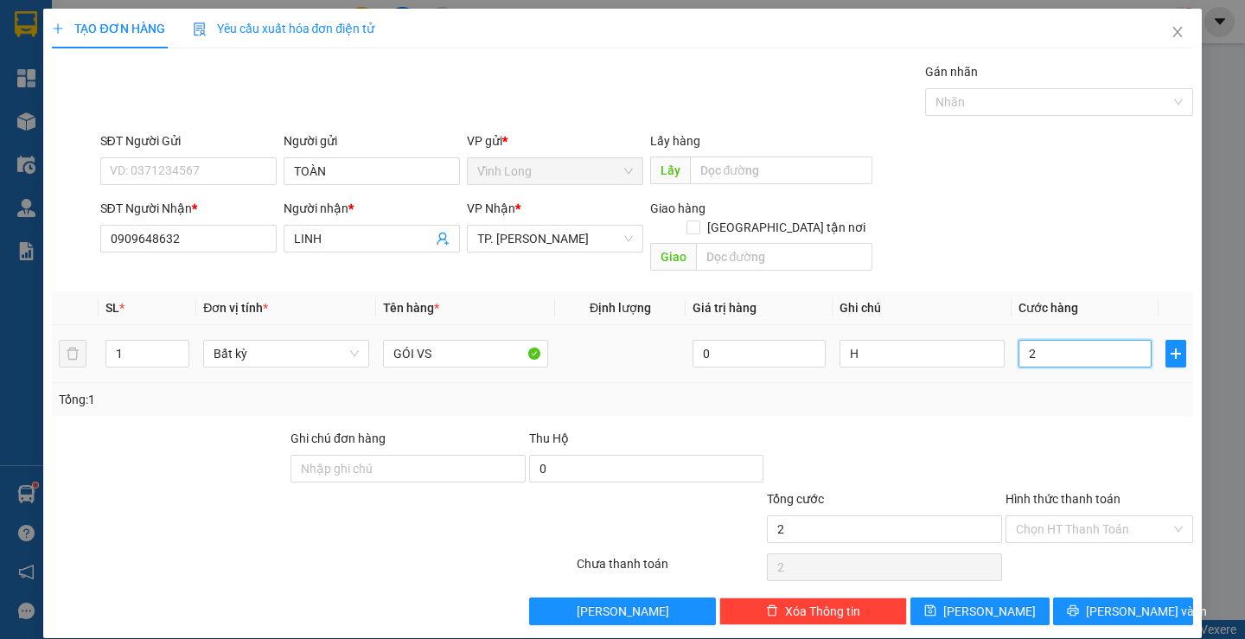
type input "20"
type input "20.000"
click at [1066, 516] on input "Hình thức thanh toán" at bounding box center [1093, 529] width 155 height 26
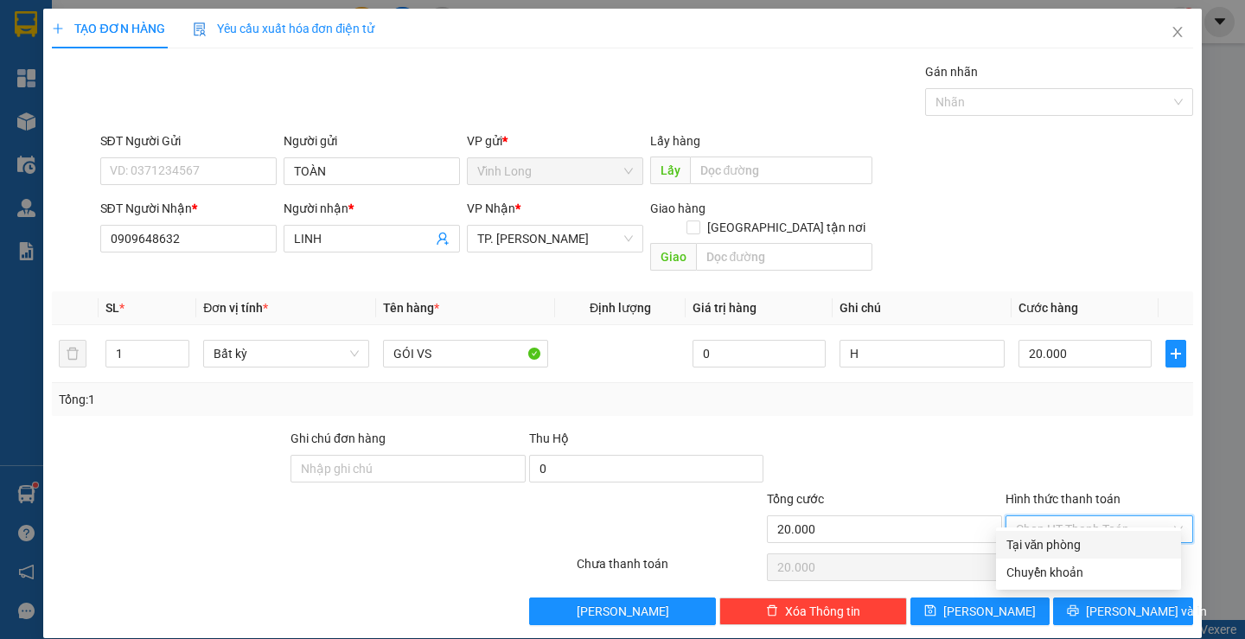
click at [1069, 552] on div "Tại văn phòng" at bounding box center [1088, 544] width 164 height 19
type input "0"
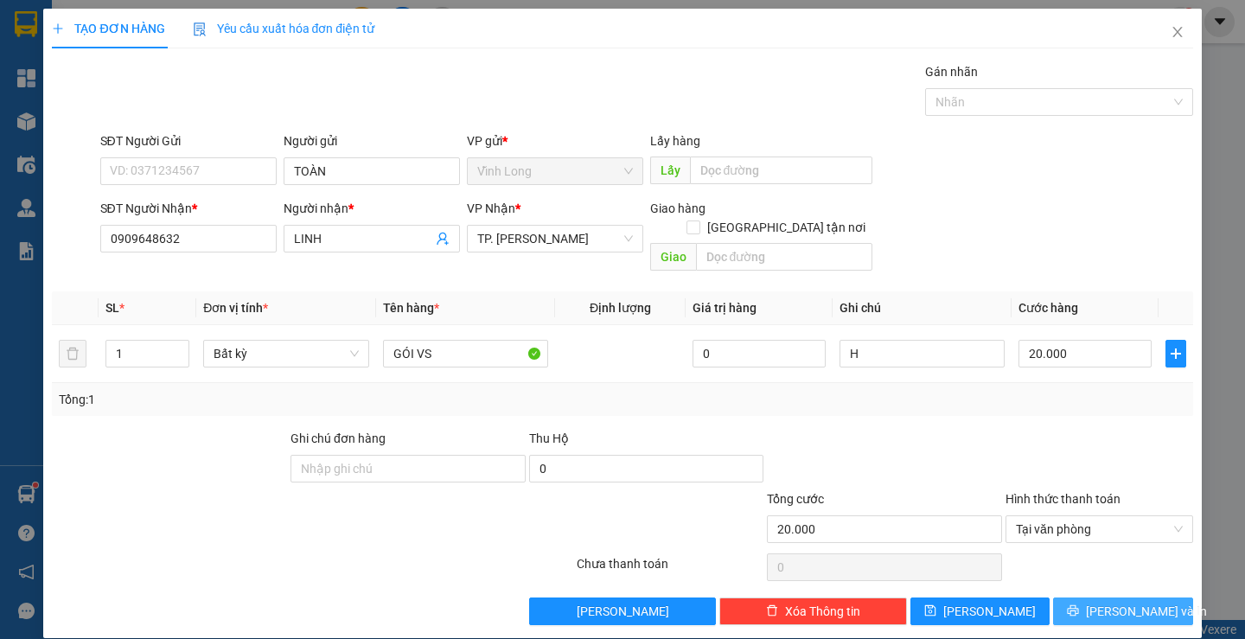
click at [1077, 604] on span "printer" at bounding box center [1073, 611] width 12 height 14
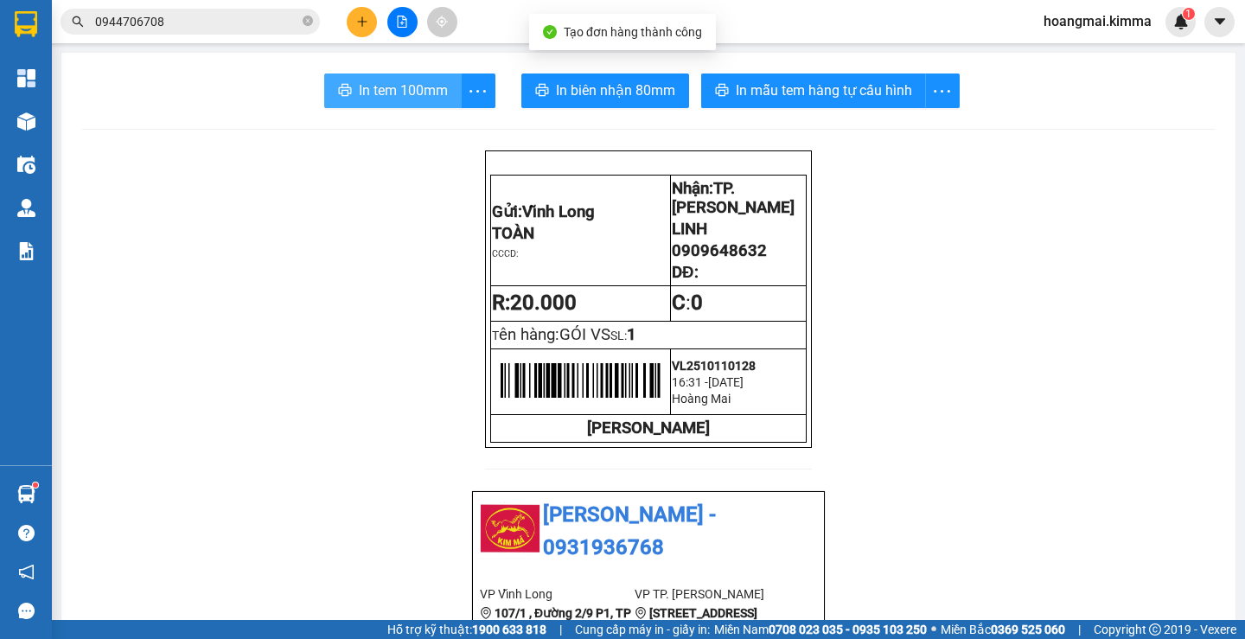
click at [367, 93] on span "In tem 100mm" at bounding box center [403, 91] width 89 height 22
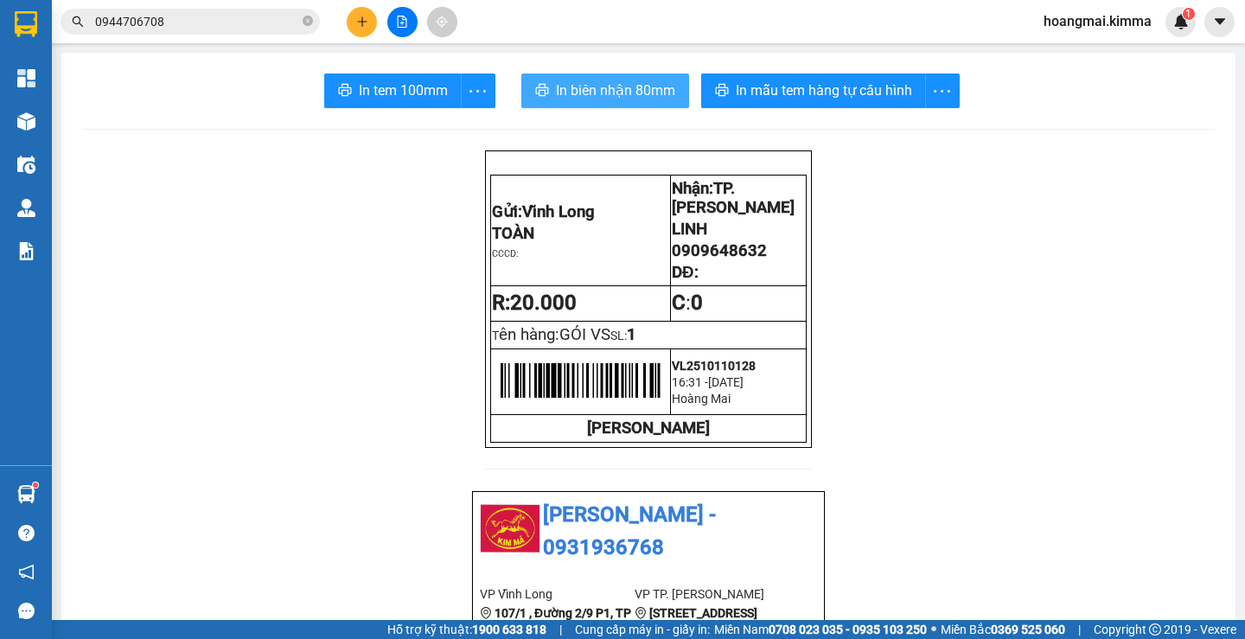
click at [617, 89] on span "In biên nhận 80mm" at bounding box center [615, 91] width 119 height 22
click at [194, 29] on input "0944706708" at bounding box center [197, 21] width 204 height 19
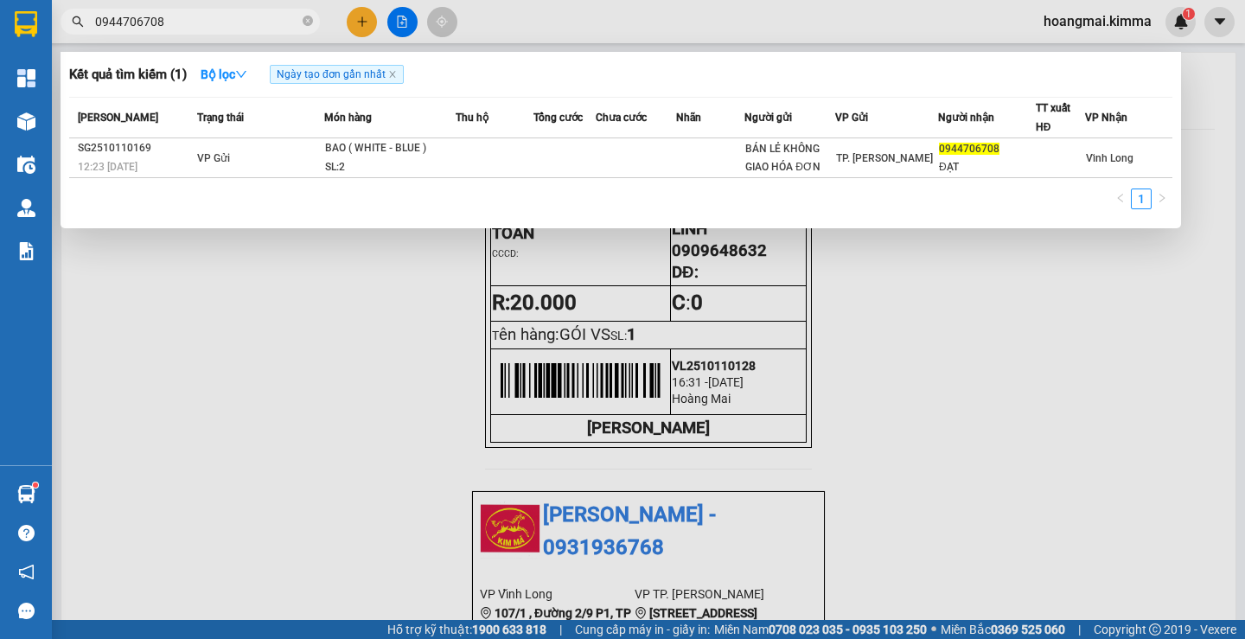
click at [194, 29] on input "0944706708" at bounding box center [197, 21] width 204 height 19
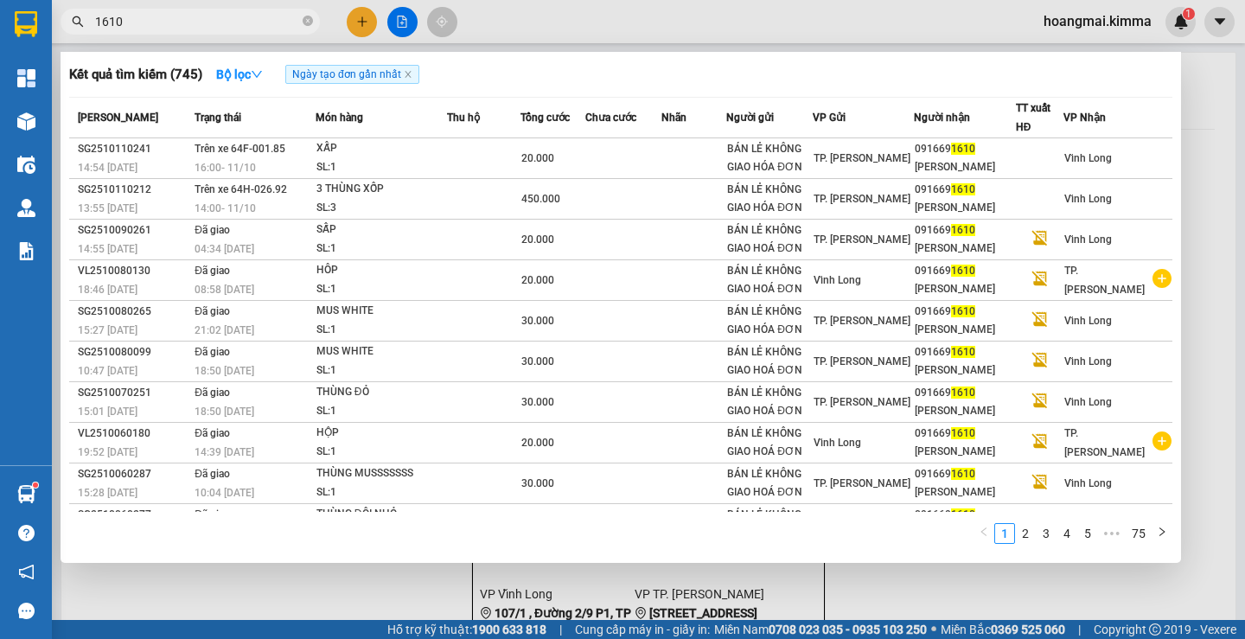
type input "1610"
